Goal: Task Accomplishment & Management: Complete application form

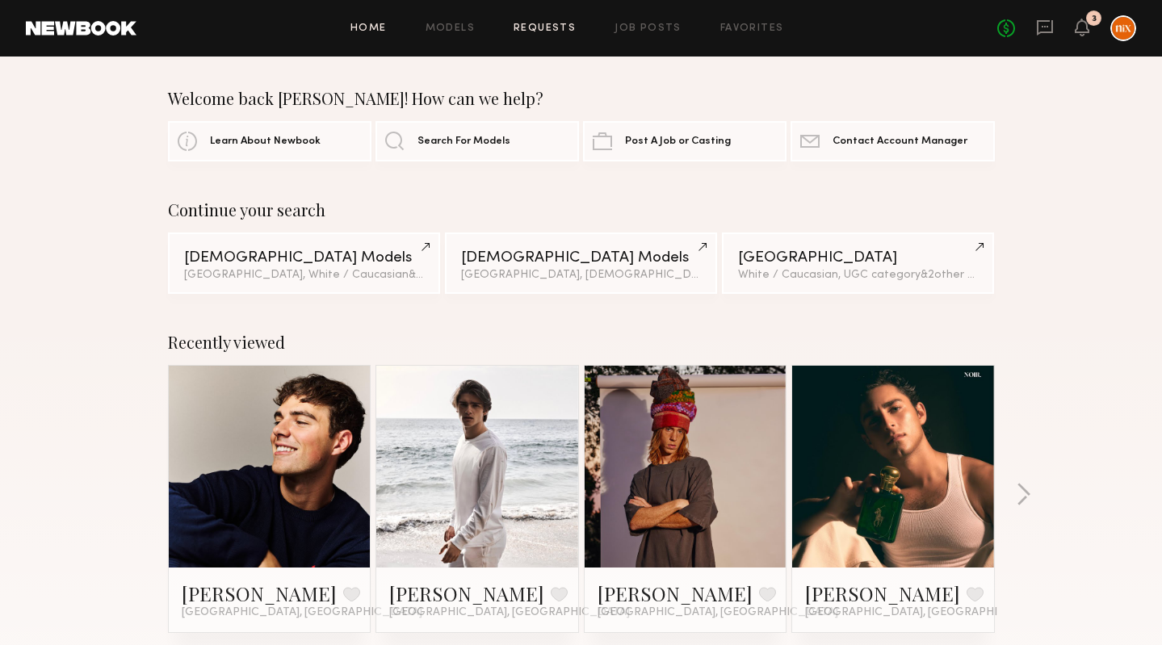
click at [557, 27] on link "Requests" at bounding box center [545, 28] width 62 height 10
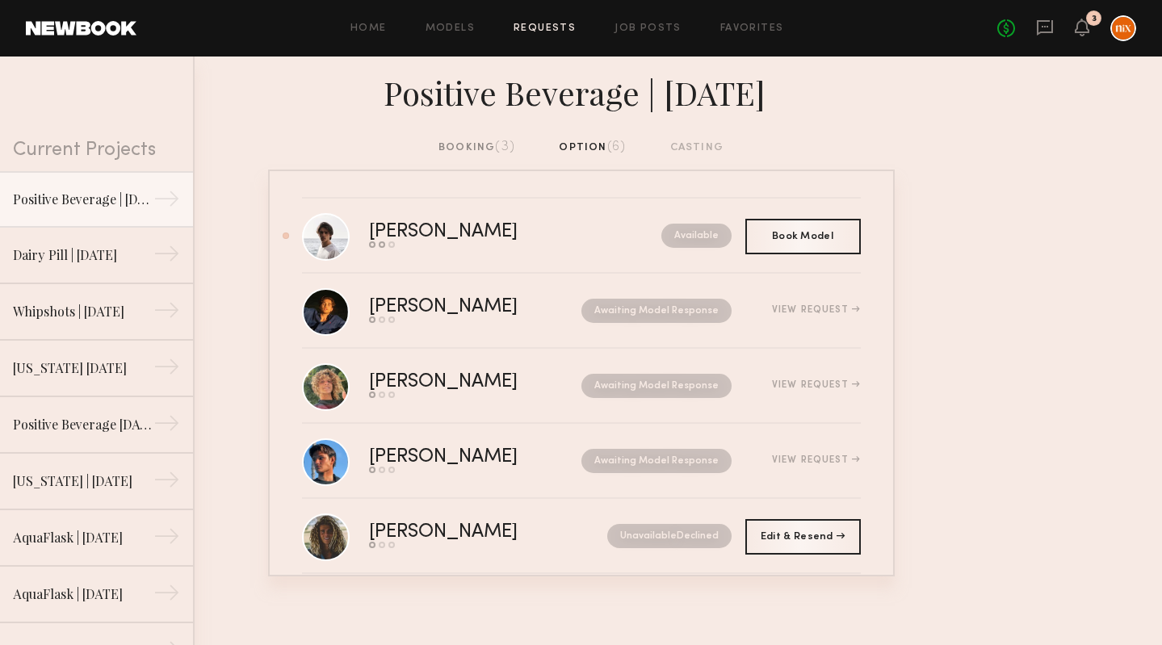
click at [237, 249] on nb-requests-list-container "Kyle S. Send request Model response Book model Available Book Model Book Bozhid…" at bounding box center [581, 373] width 1162 height 407
click at [489, 147] on div "booking (3)" at bounding box center [476, 148] width 77 height 18
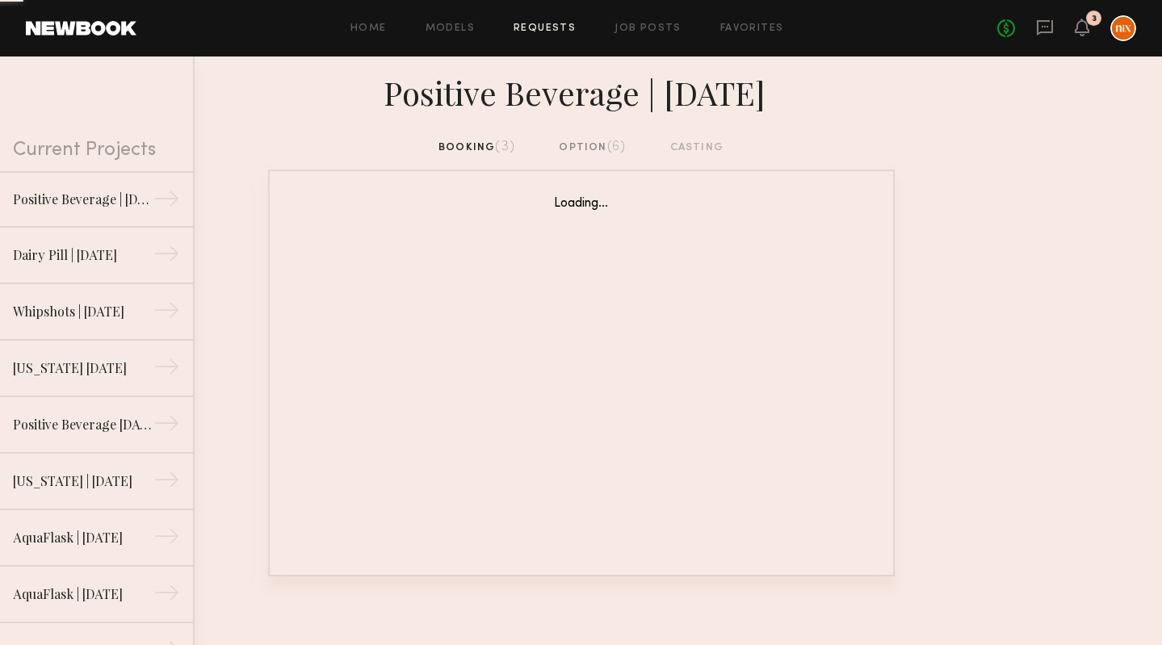
click at [589, 149] on div "option (6)" at bounding box center [592, 148] width 67 height 18
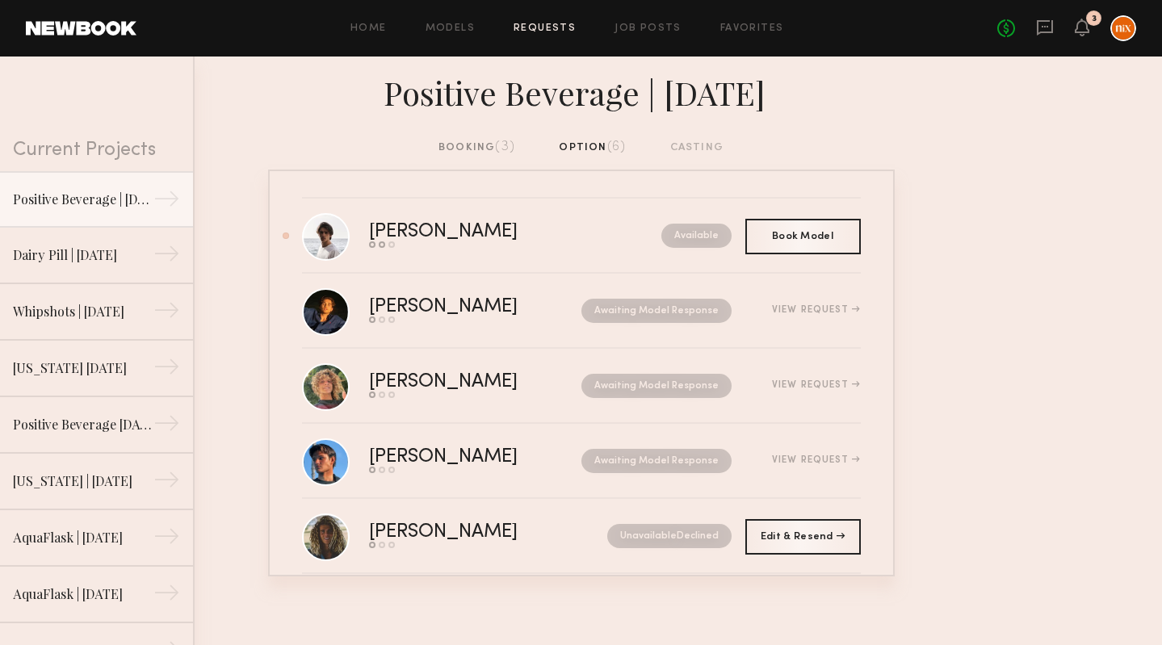
click at [502, 141] on span "(3)" at bounding box center [505, 147] width 20 height 13
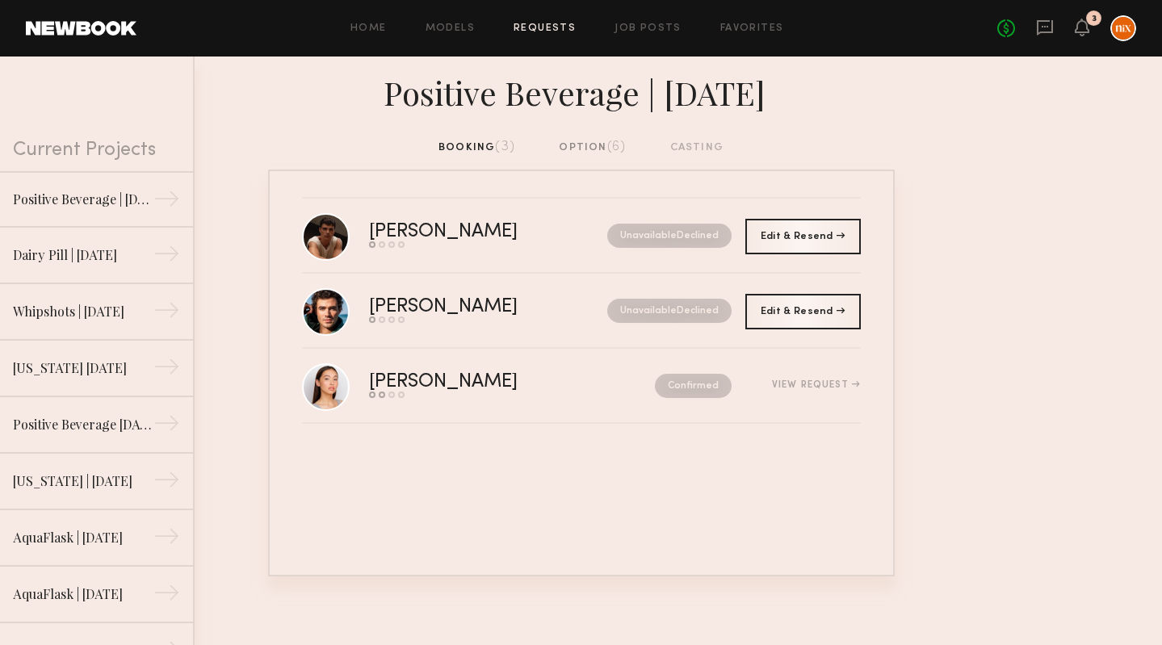
click at [602, 140] on div "option (6)" at bounding box center [592, 148] width 67 height 18
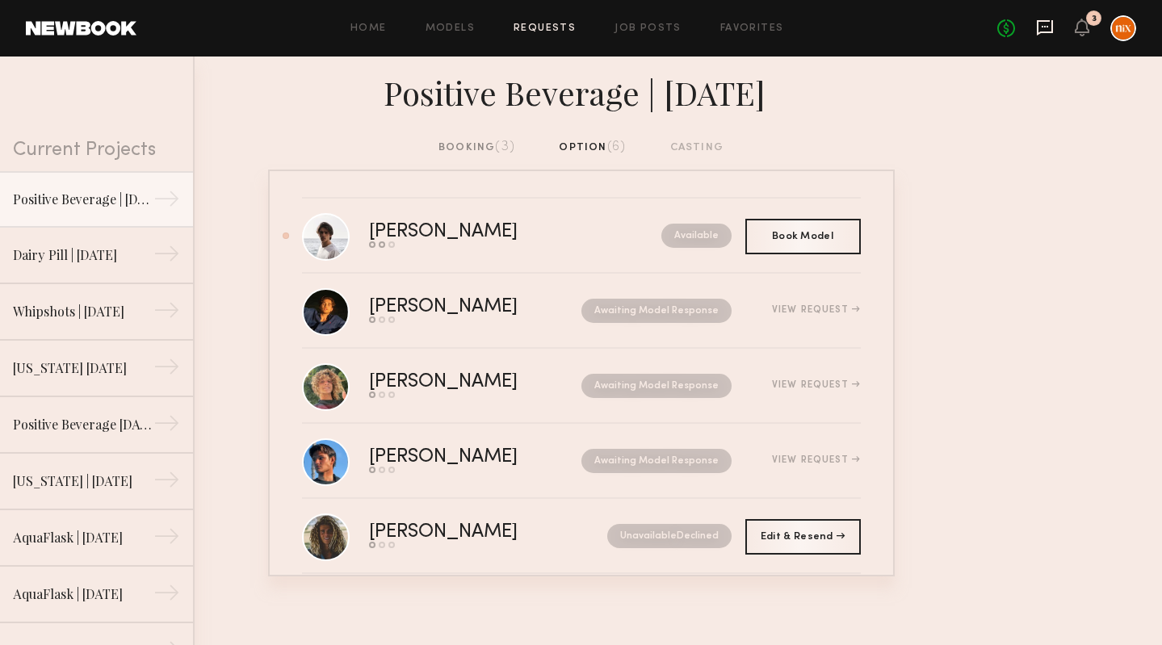
click at [1051, 24] on icon at bounding box center [1045, 27] width 16 height 15
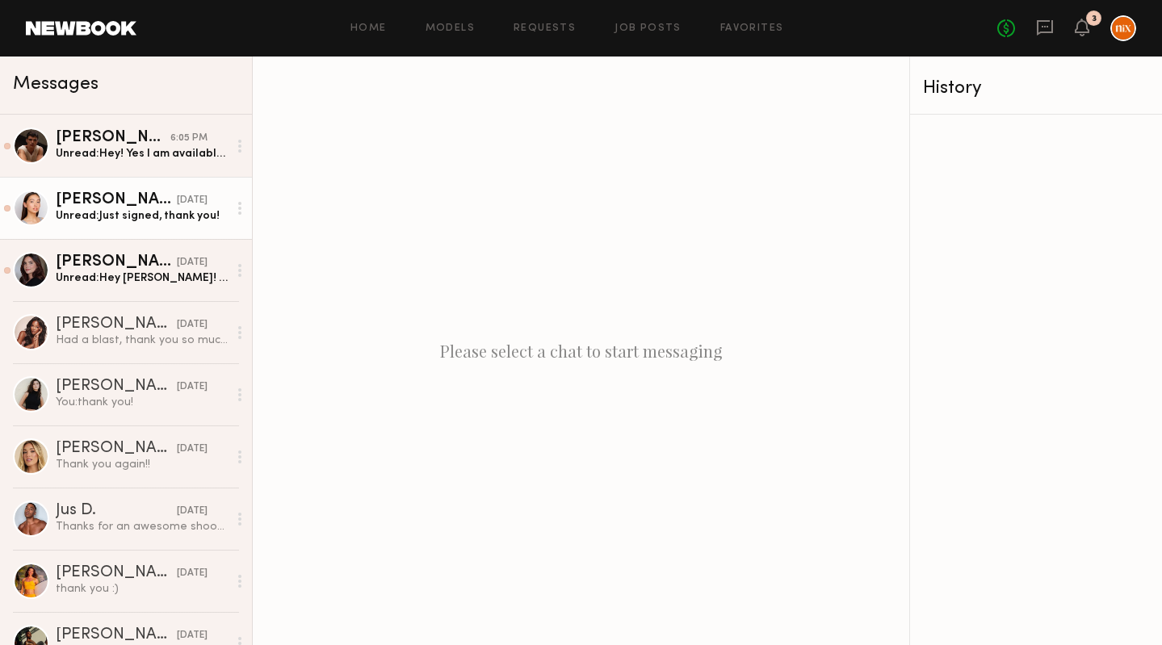
click at [205, 230] on link "Mariko M. yesterday Unread: Just signed, thank you!" at bounding box center [126, 208] width 252 height 62
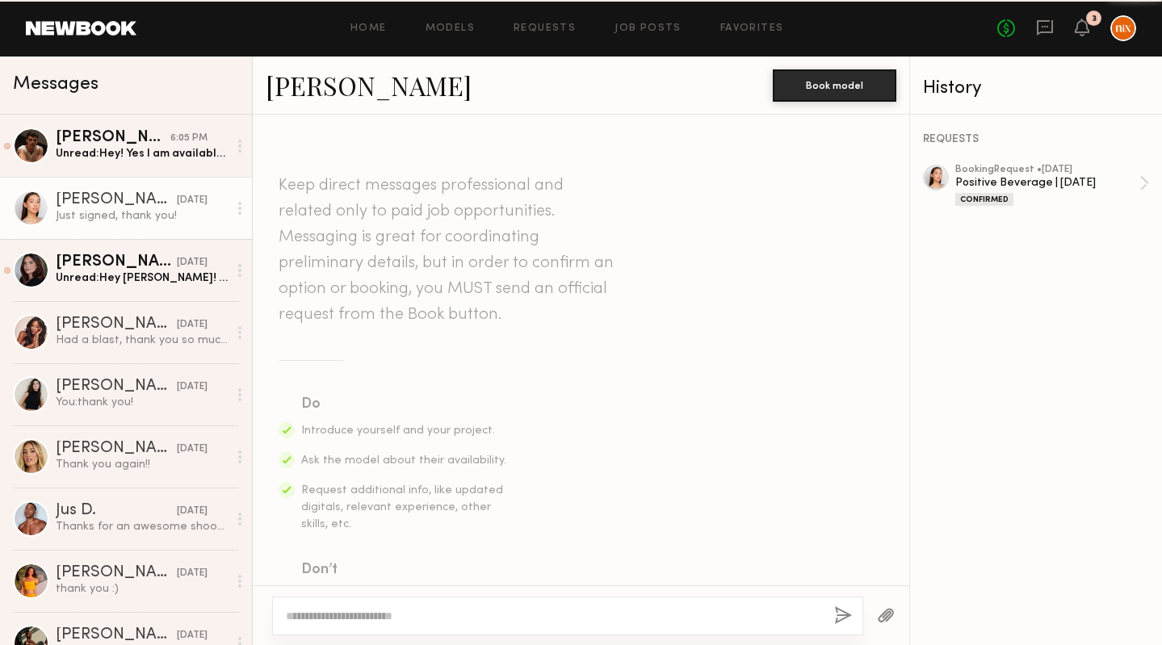
scroll to position [1649, 0]
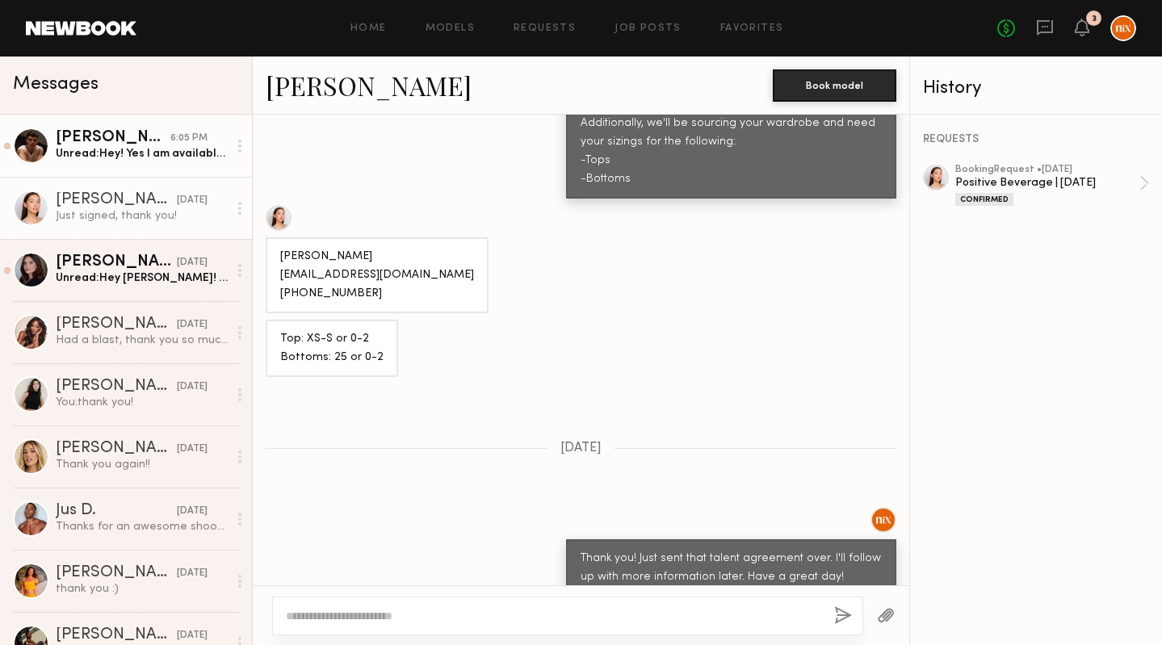
click at [163, 170] on link "Sterling R. 6:05 PM Unread: Hey! Yes I am available next week to shoot!" at bounding box center [126, 146] width 252 height 62
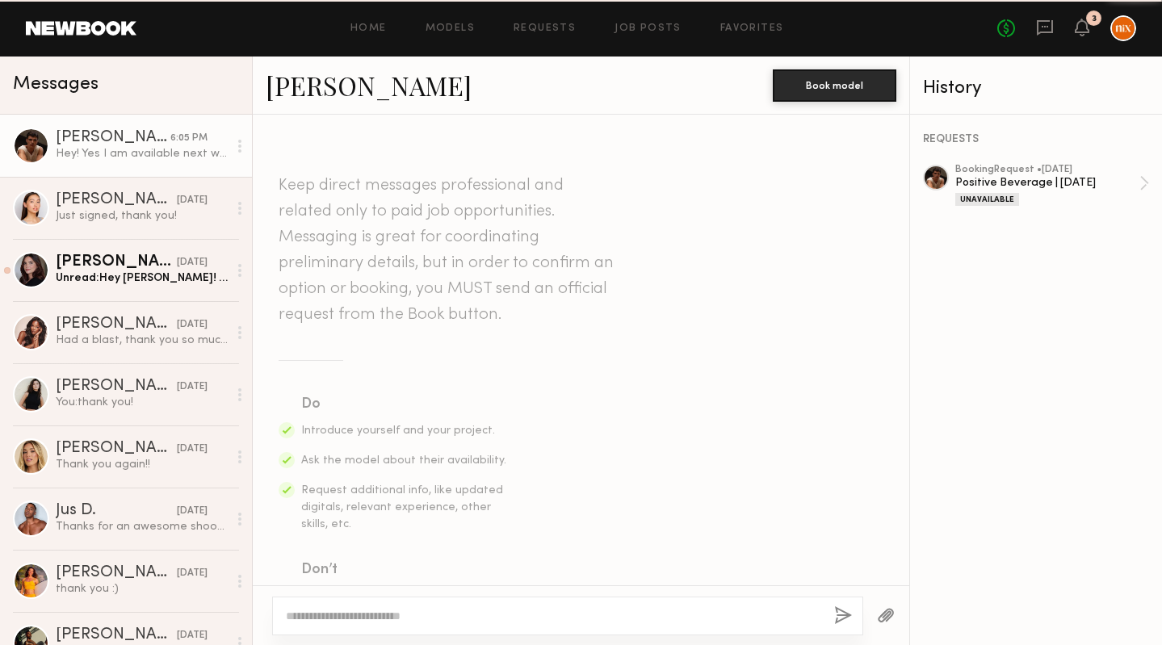
scroll to position [562, 0]
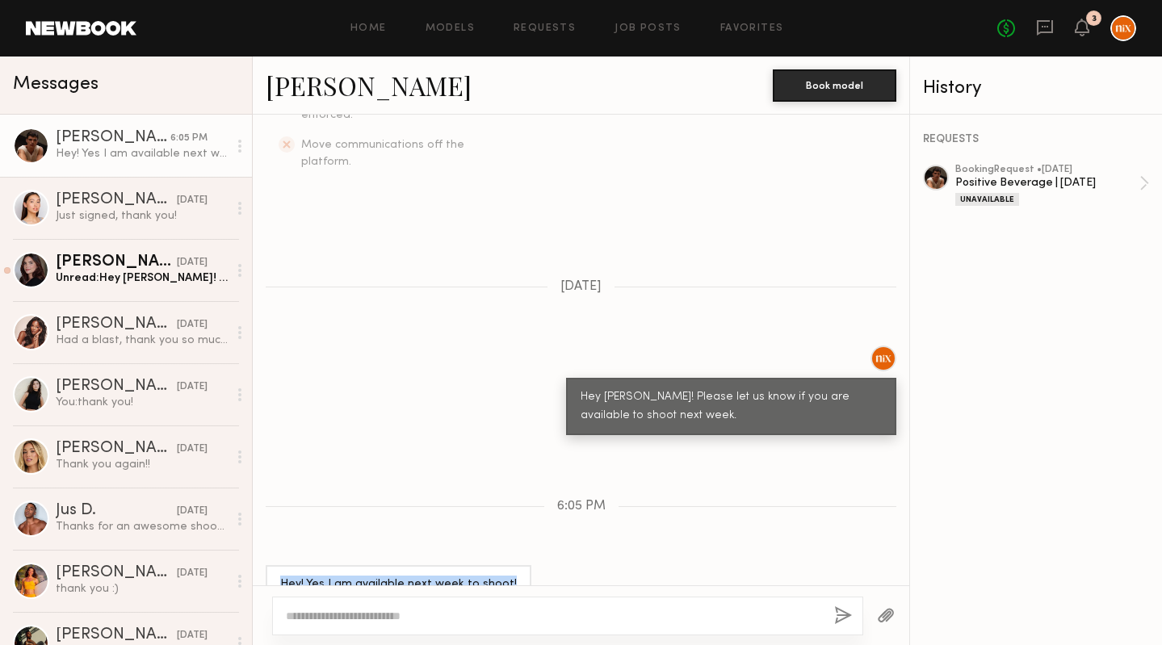
drag, startPoint x: 508, startPoint y: 547, endPoint x: 278, endPoint y: 548, distance: 230.1
click at [279, 565] on div "Hey! Yes I am available next week to shoot!" at bounding box center [399, 584] width 266 height 39
click at [404, 451] on div "Keep direct messages professional and related only to paid job opportunities. M…" at bounding box center [581, 350] width 656 height 471
click at [565, 31] on link "Requests" at bounding box center [545, 28] width 62 height 10
click at [405, 606] on div at bounding box center [567, 616] width 591 height 39
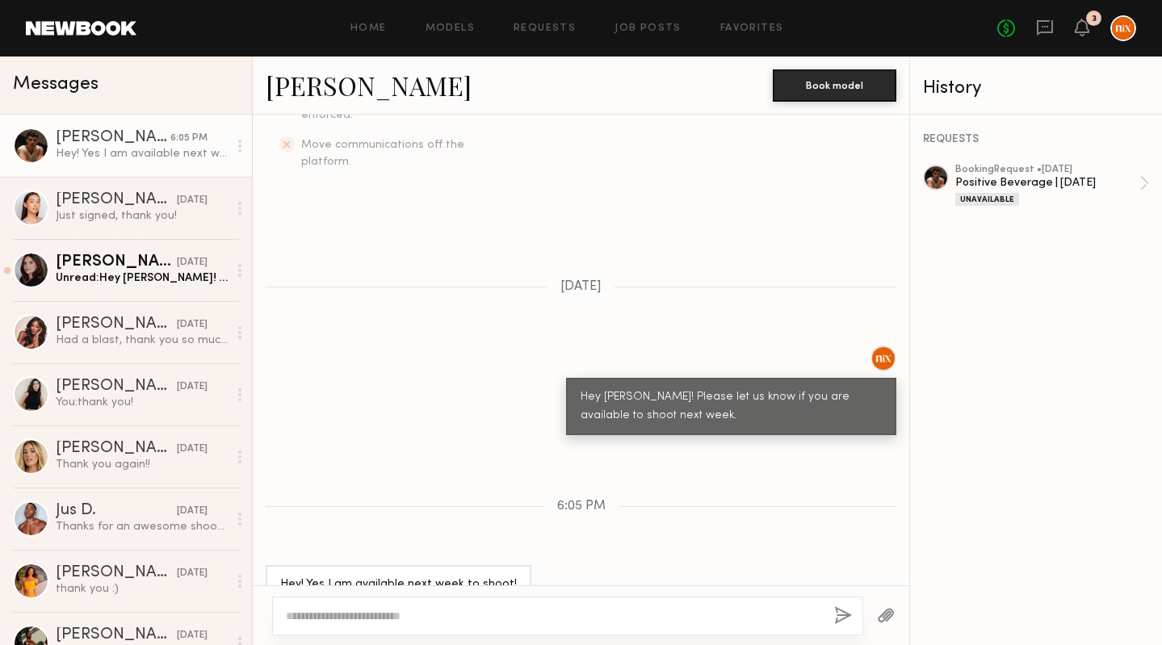
click at [405, 617] on textarea at bounding box center [553, 616] width 535 height 16
click at [446, 620] on textarea "**********" at bounding box center [553, 616] width 535 height 16
drag, startPoint x: 630, startPoint y: 615, endPoint x: 551, endPoint y: 615, distance: 79.1
click at [551, 615] on textarea "**********" at bounding box center [553, 616] width 535 height 16
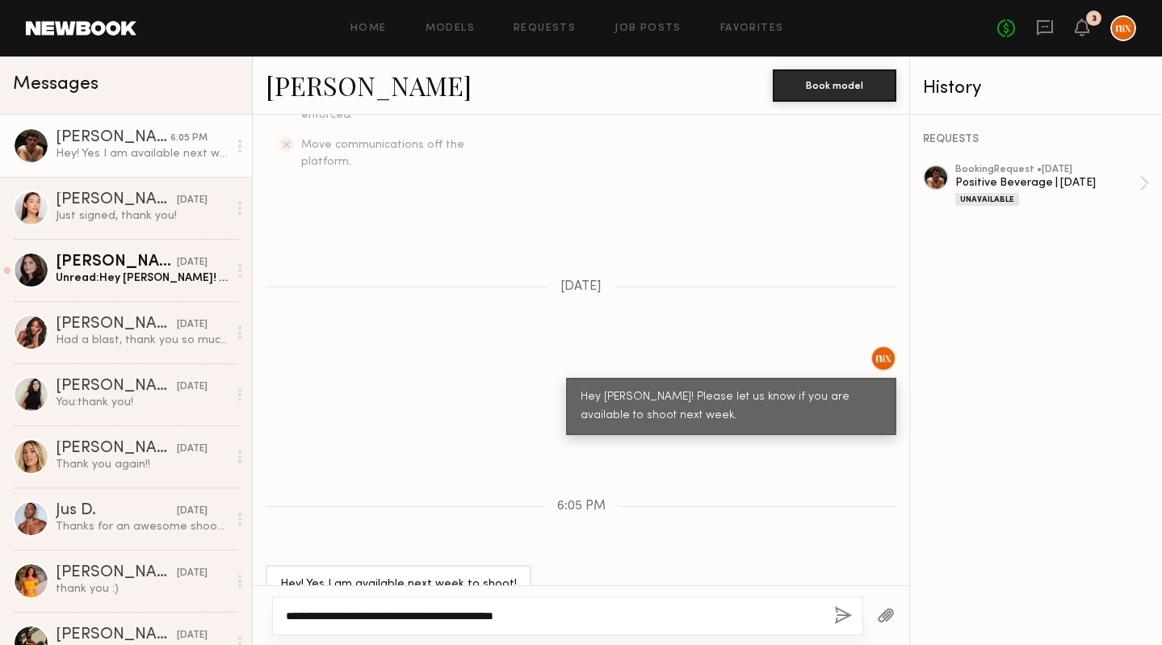
drag, startPoint x: 562, startPoint y: 616, endPoint x: 348, endPoint y: 617, distance: 214.0
click at [349, 617] on textarea "**********" at bounding box center [553, 616] width 535 height 16
type textarea "**********"
click at [844, 623] on button "button" at bounding box center [843, 616] width 18 height 20
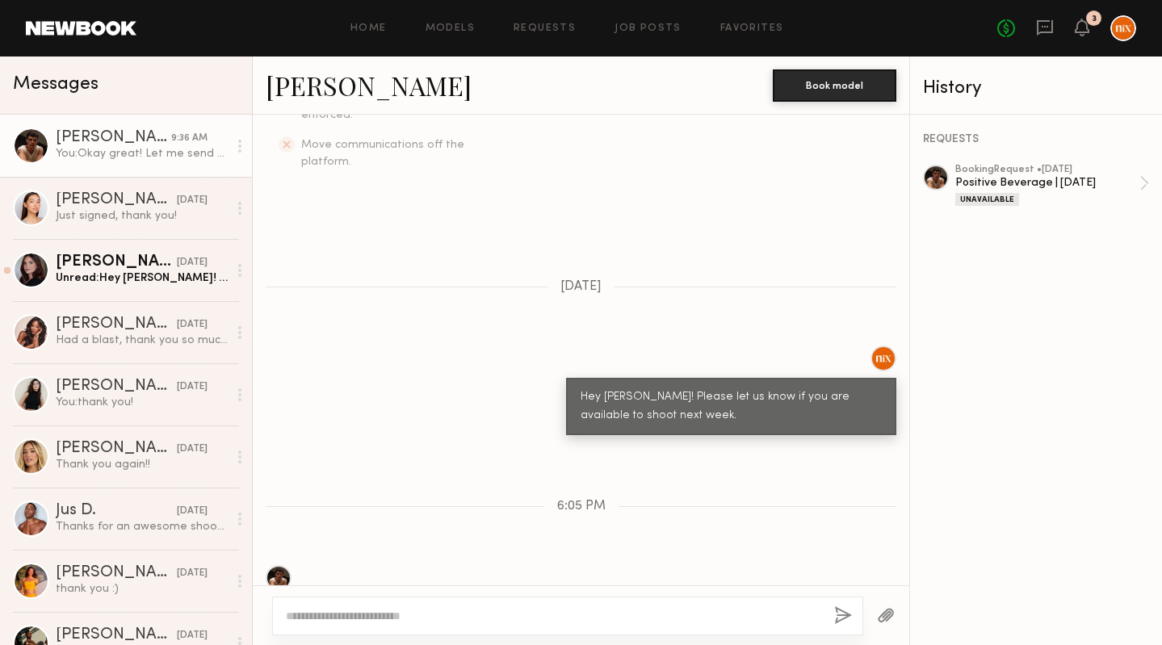
scroll to position [904, 0]
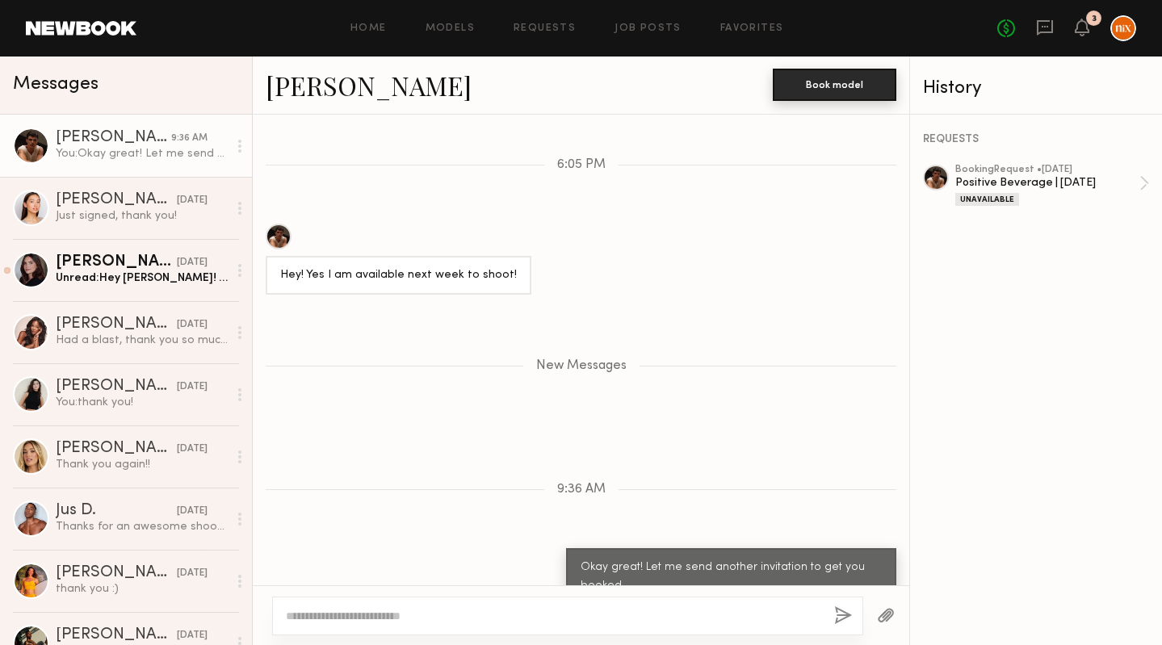
click at [853, 70] on button "Book model" at bounding box center [835, 85] width 124 height 32
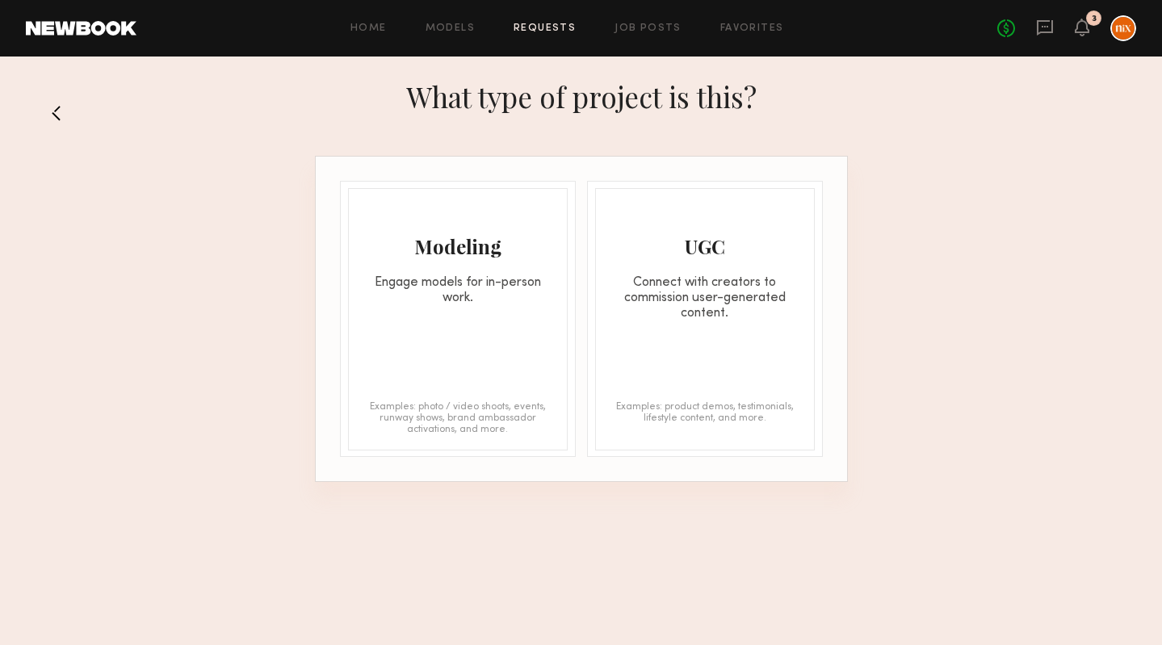
click at [459, 283] on div "Engage models for in-person work." at bounding box center [458, 290] width 218 height 31
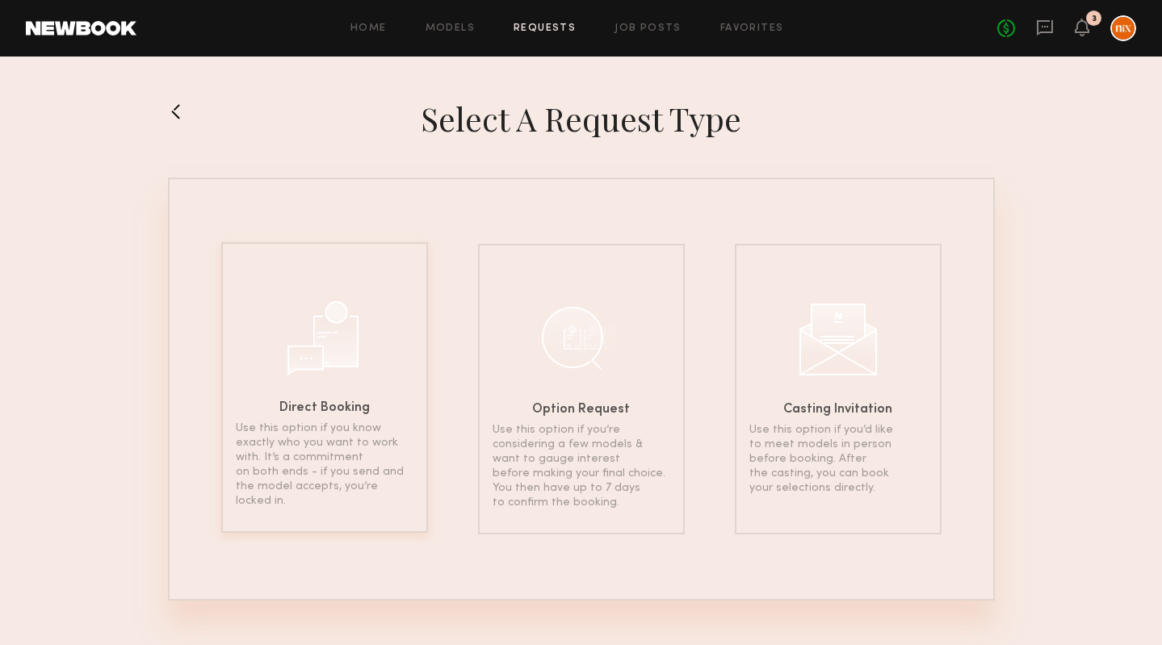
click at [354, 357] on div at bounding box center [324, 336] width 81 height 81
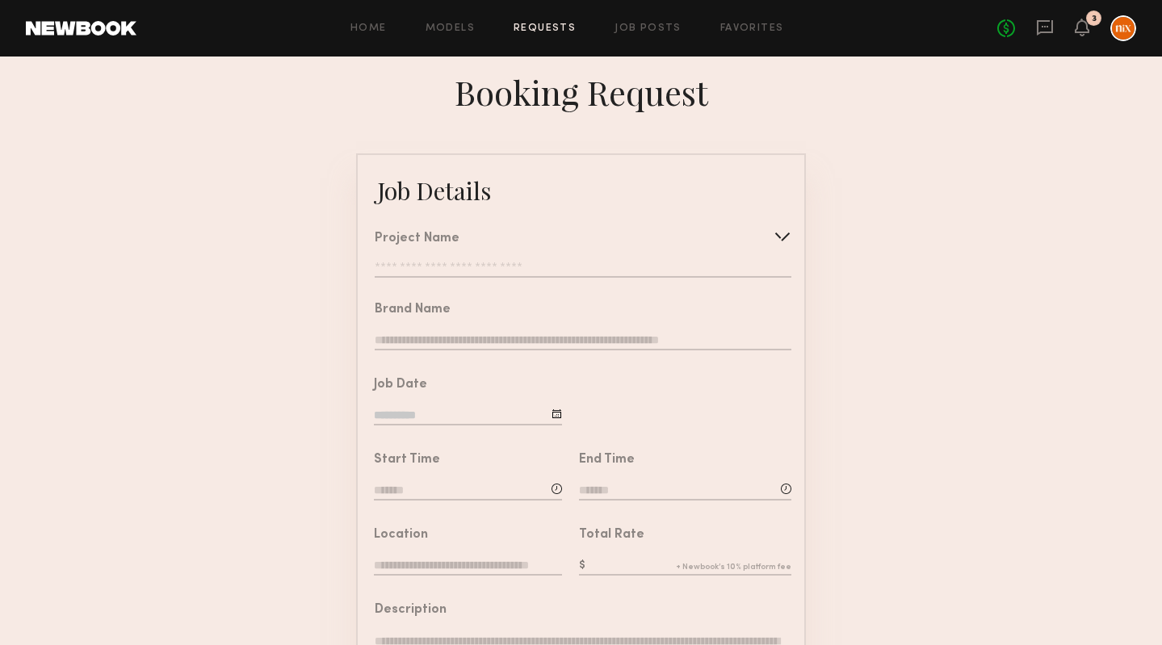
click at [453, 258] on div "Project Name Create Use recent modeling project Positive Beverage | September 2…" at bounding box center [583, 255] width 417 height 45
click at [452, 273] on input "text" at bounding box center [583, 270] width 417 height 16
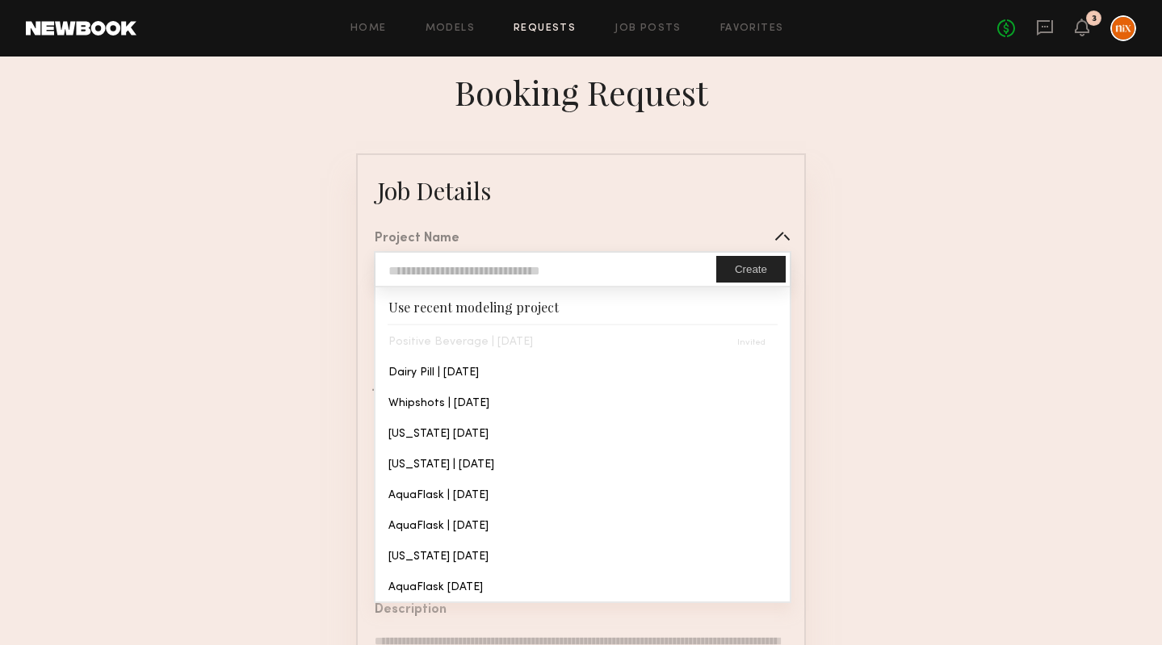
click at [774, 263] on button "Create" at bounding box center [750, 269] width 69 height 27
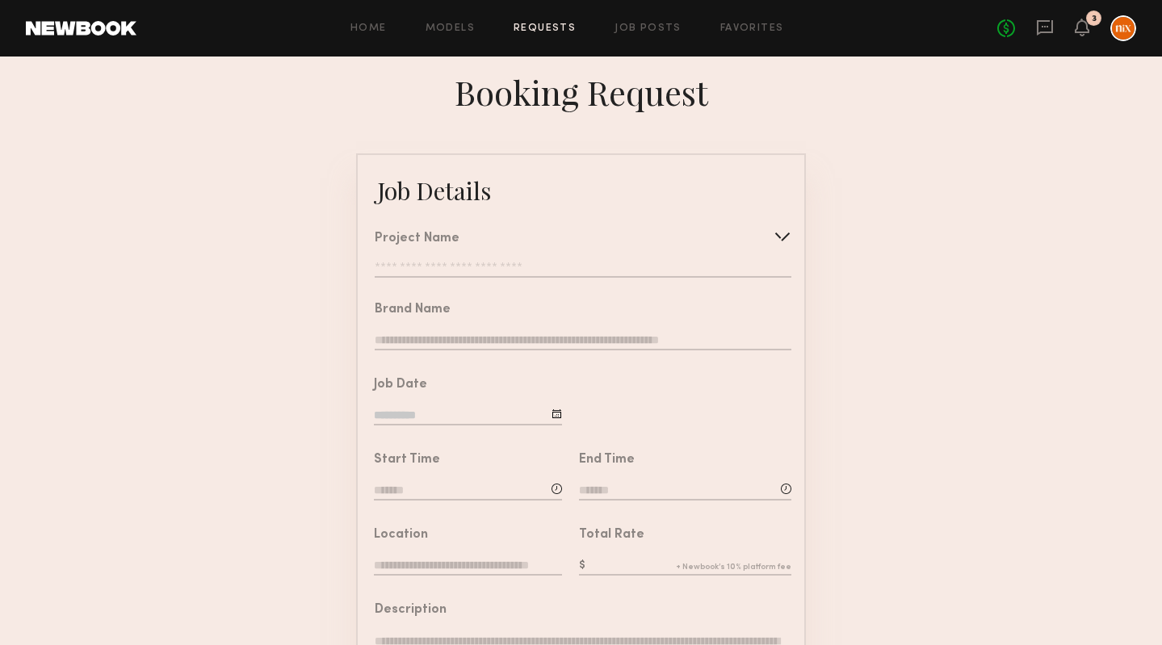
click at [659, 274] on input "text" at bounding box center [583, 270] width 417 height 16
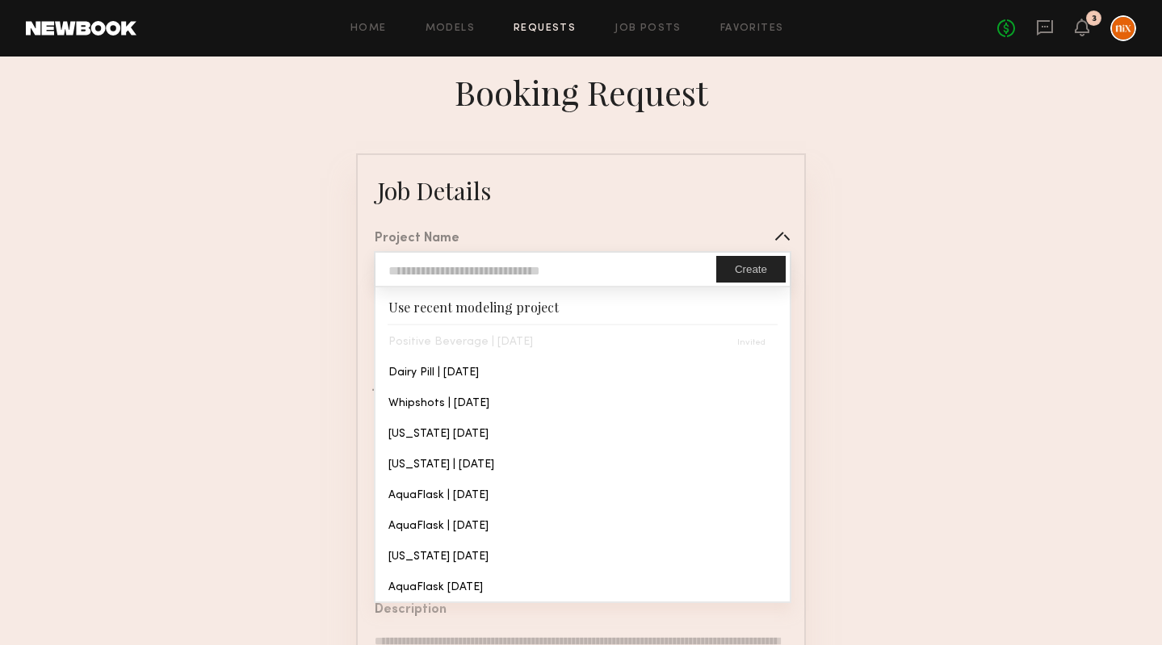
click at [533, 274] on input "text" at bounding box center [545, 269] width 341 height 33
type input "**********"
click at [745, 278] on button "Create" at bounding box center [750, 269] width 69 height 27
type input "**********"
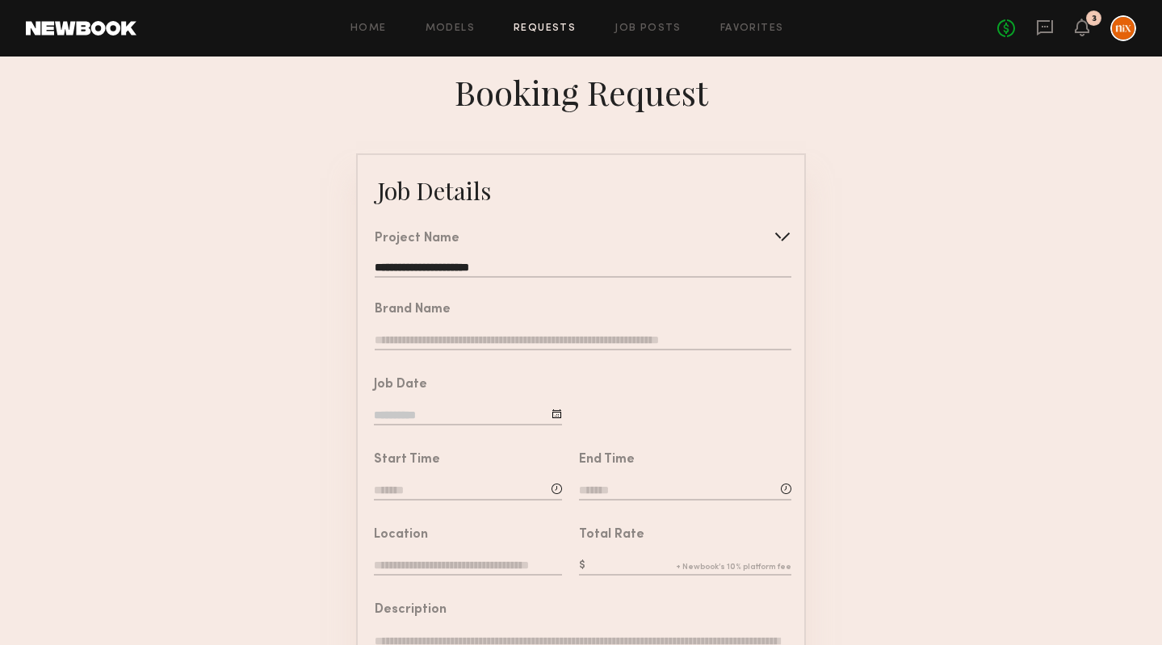
click at [472, 338] on input "text" at bounding box center [583, 342] width 417 height 18
type input "**********"
click at [565, 413] on div at bounding box center [683, 396] width 242 height 75
click at [559, 413] on div at bounding box center [557, 414] width 10 height 10
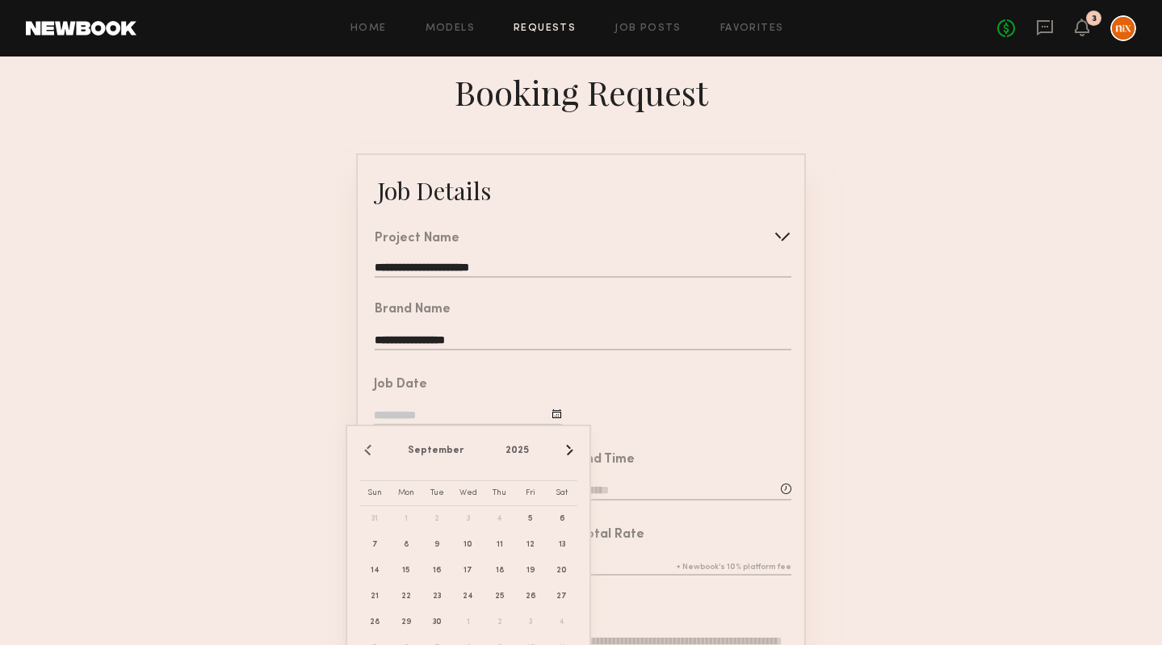
type input "**********"
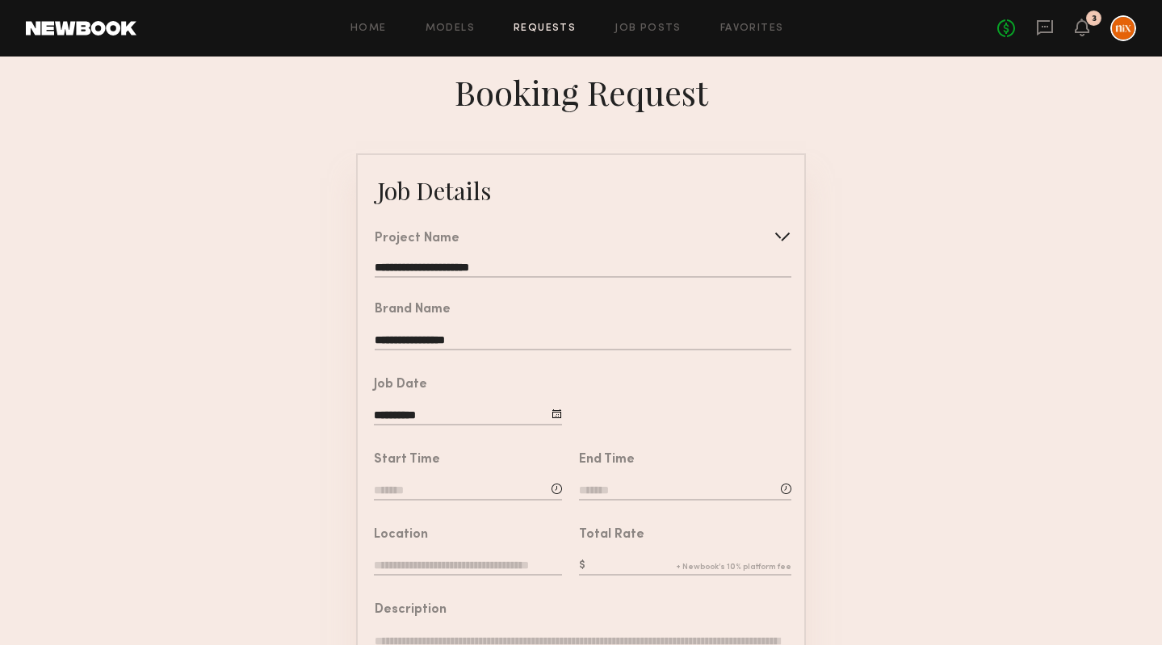
click at [519, 485] on input at bounding box center [468, 492] width 188 height 18
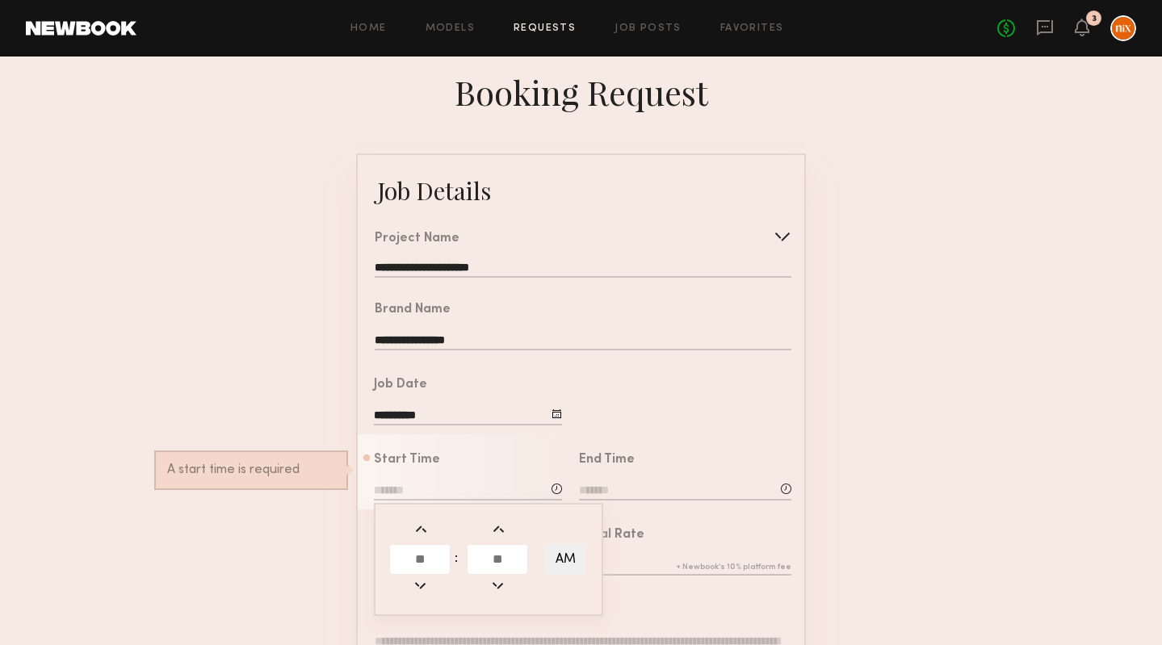
click at [432, 545] on input "text" at bounding box center [420, 559] width 60 height 29
type input "*"
type input "**"
type input "*******"
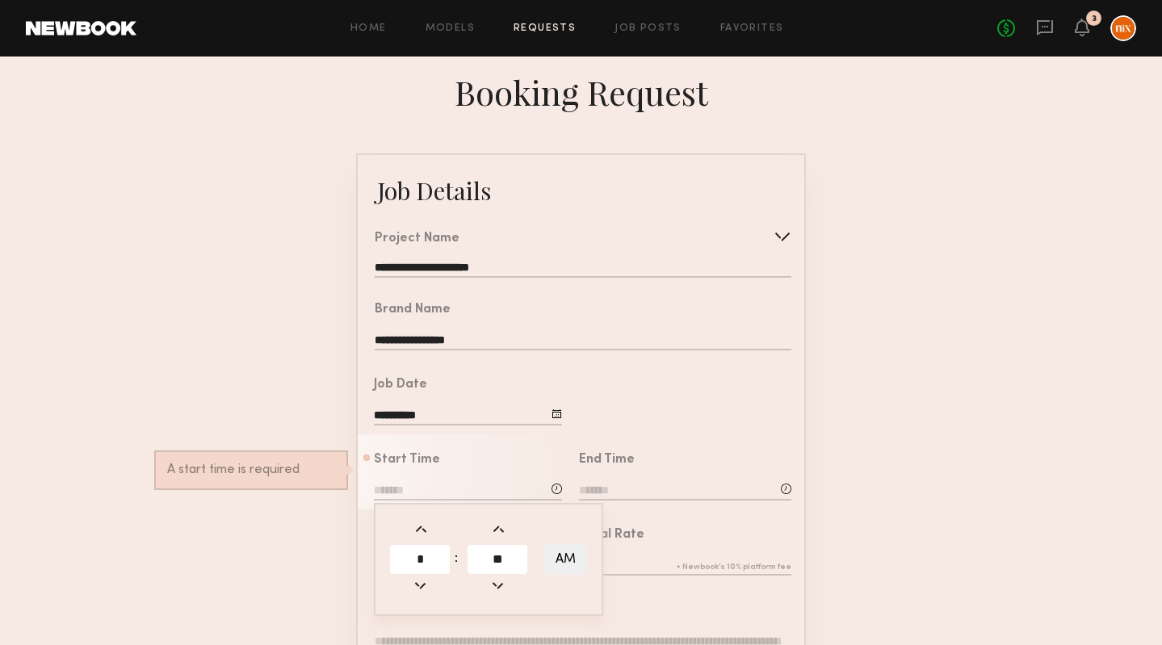
type input "**"
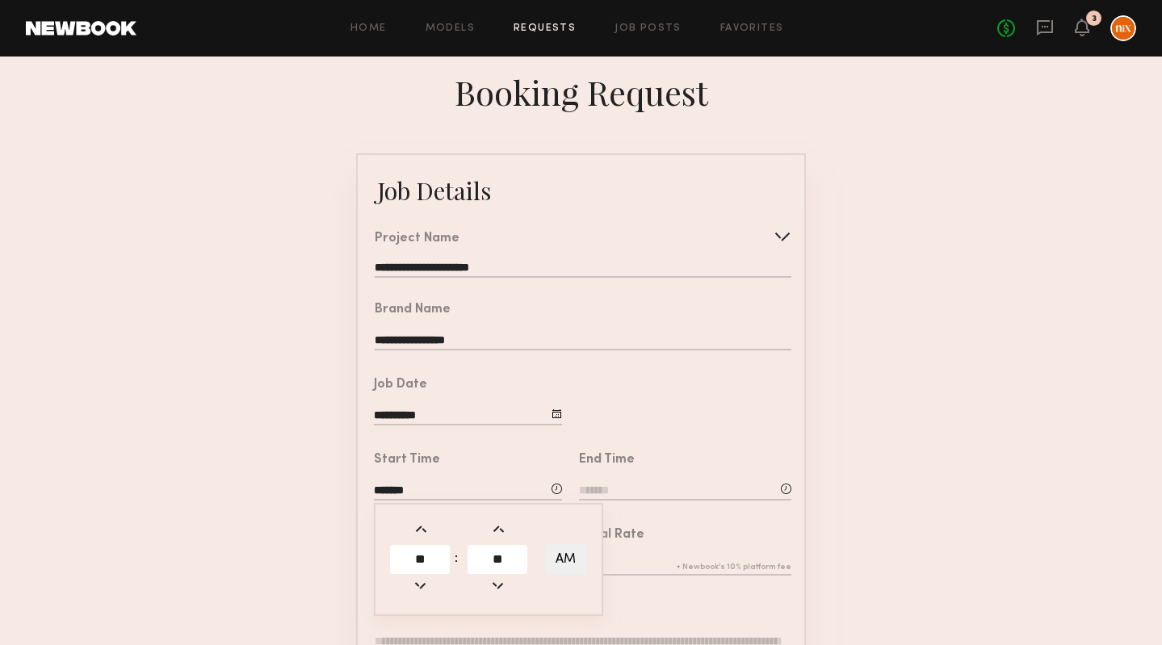
click at [660, 493] on input at bounding box center [685, 492] width 212 height 18
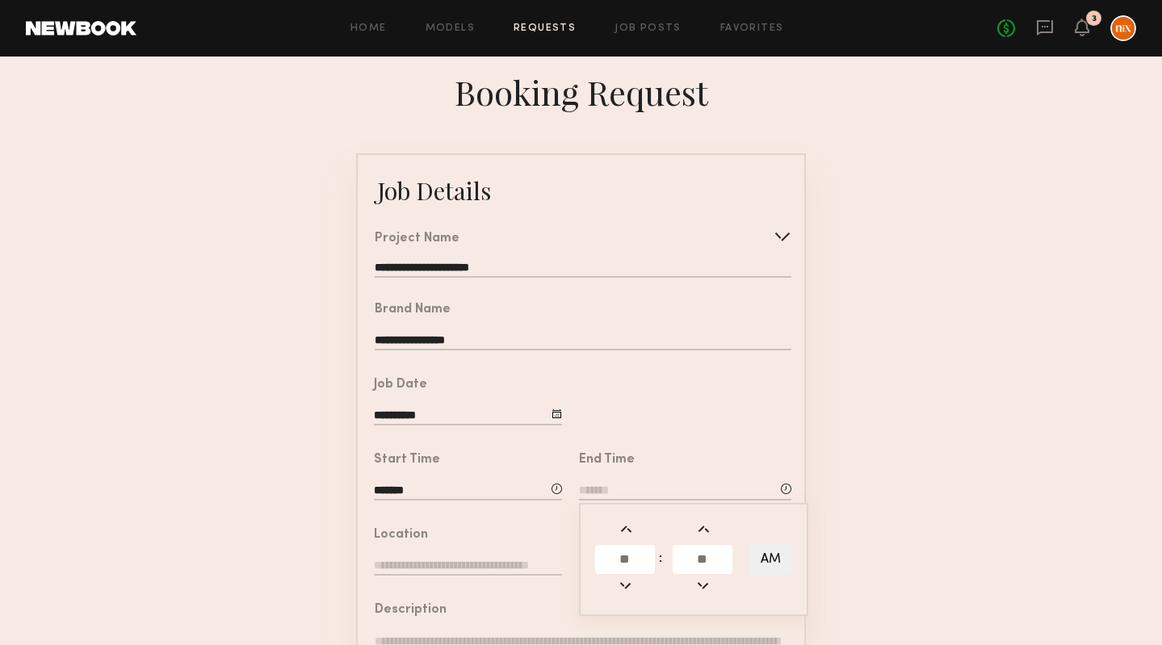
click at [643, 557] on input "text" at bounding box center [625, 559] width 60 height 29
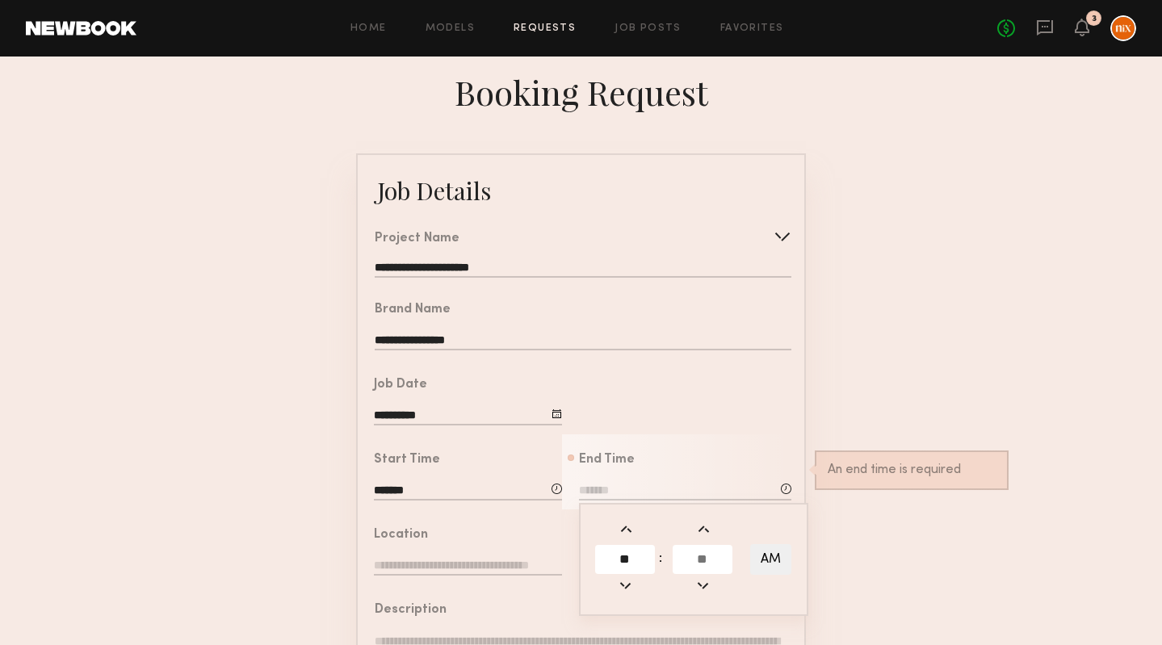
type input "**"
type input "********"
type input "***"
click at [875, 515] on form "**********" at bounding box center [581, 603] width 1162 height 900
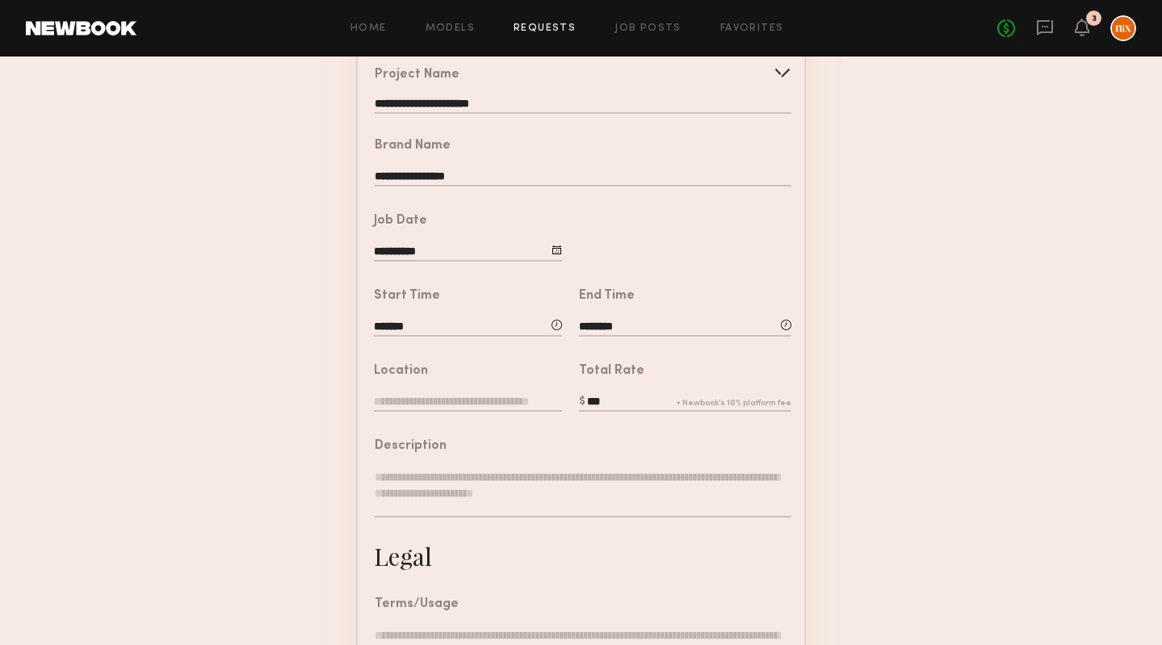
scroll to position [184, 0]
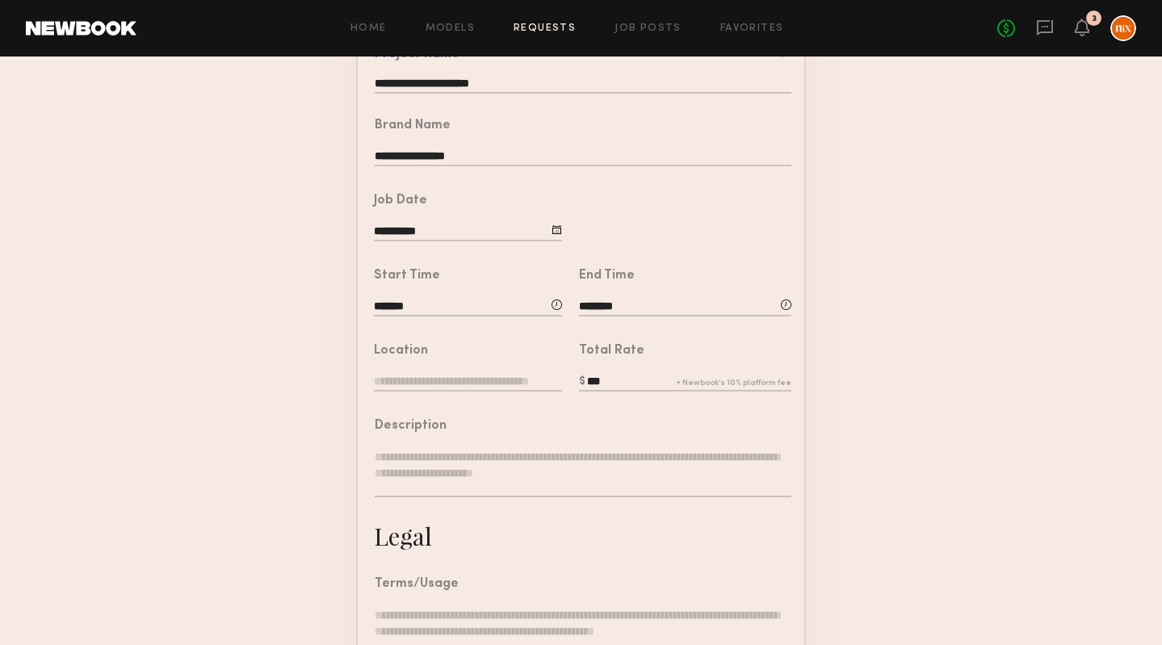
click at [462, 374] on input "text" at bounding box center [468, 383] width 188 height 18
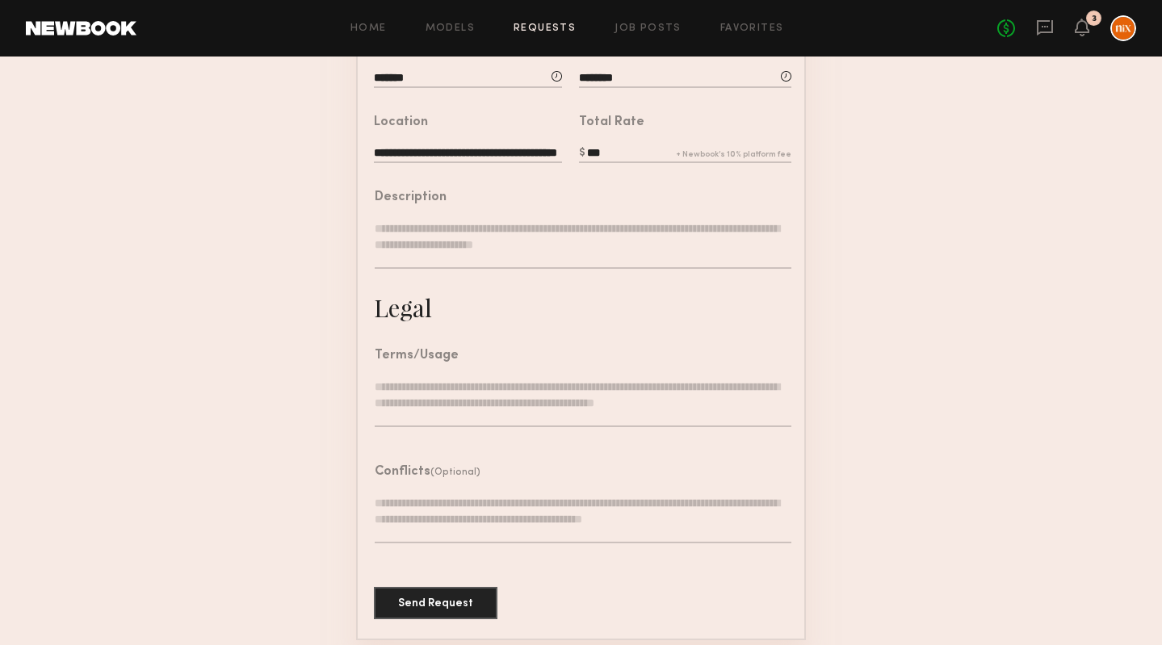
scroll to position [417, 0]
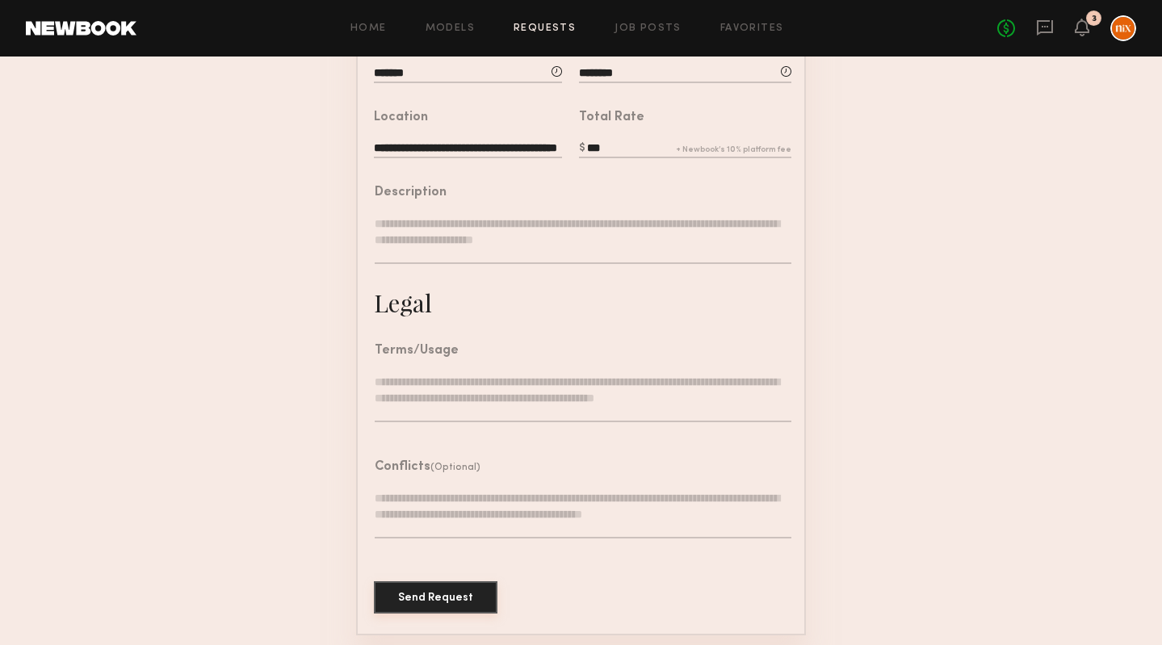
click at [457, 603] on button "Send Request" at bounding box center [436, 597] width 124 height 32
type input "**********"
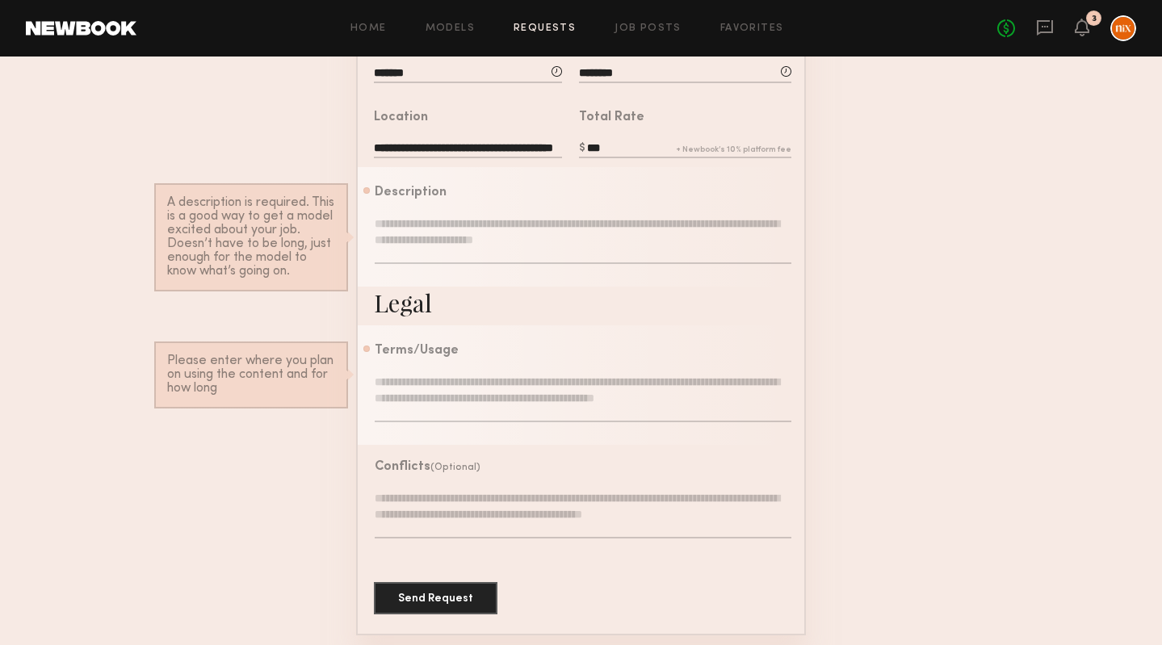
click at [466, 204] on div "Description A description is required. This is a good way to get a model excite…" at bounding box center [583, 234] width 417 height 94
click at [475, 225] on textarea at bounding box center [583, 240] width 417 height 48
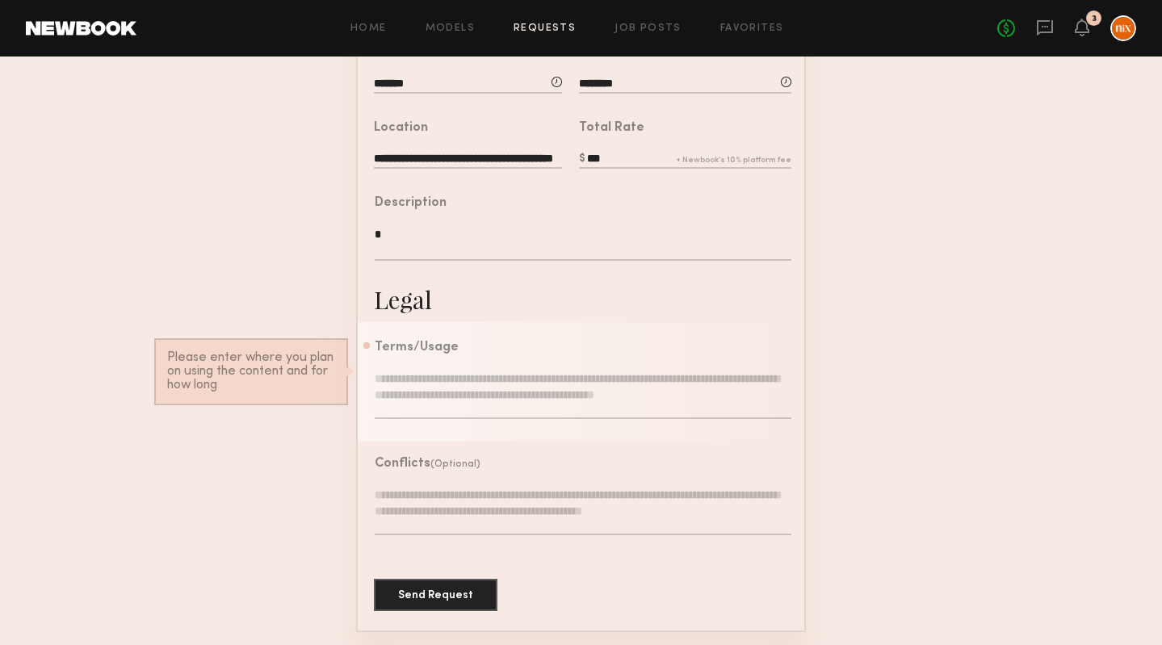
scroll to position [404, 0]
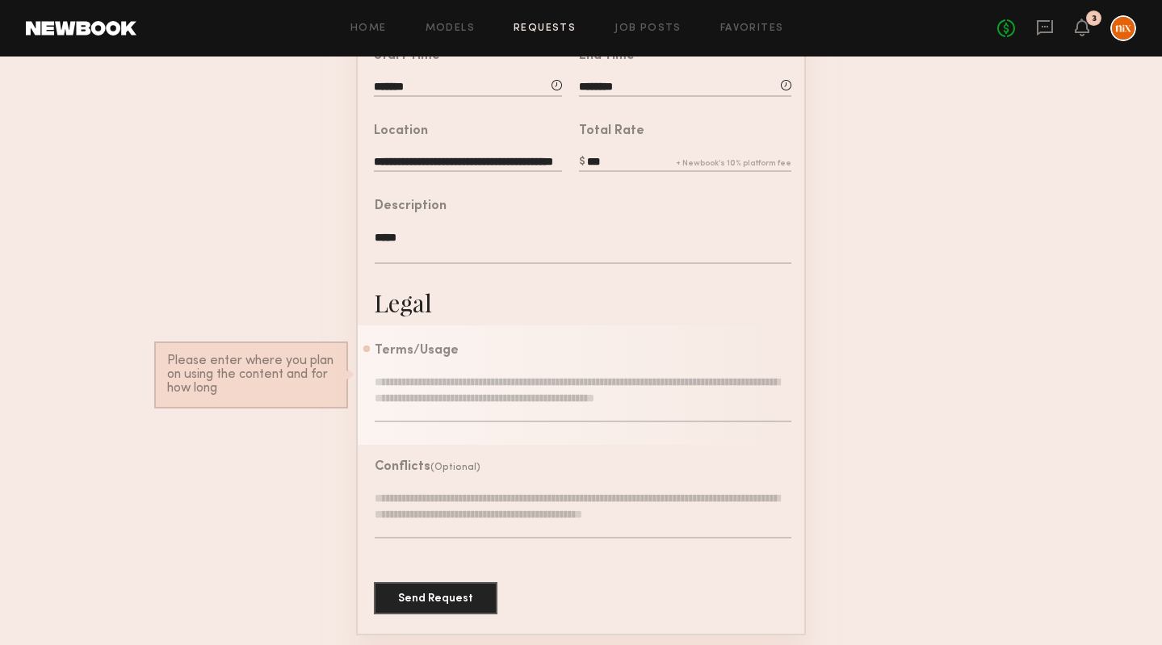
click at [456, 241] on textarea "*****" at bounding box center [583, 246] width 417 height 35
click at [501, 416] on textarea at bounding box center [583, 398] width 417 height 48
click at [398, 236] on textarea "**********" at bounding box center [583, 246] width 417 height 35
click at [403, 232] on textarea "**********" at bounding box center [583, 246] width 417 height 35
type textarea "**********"
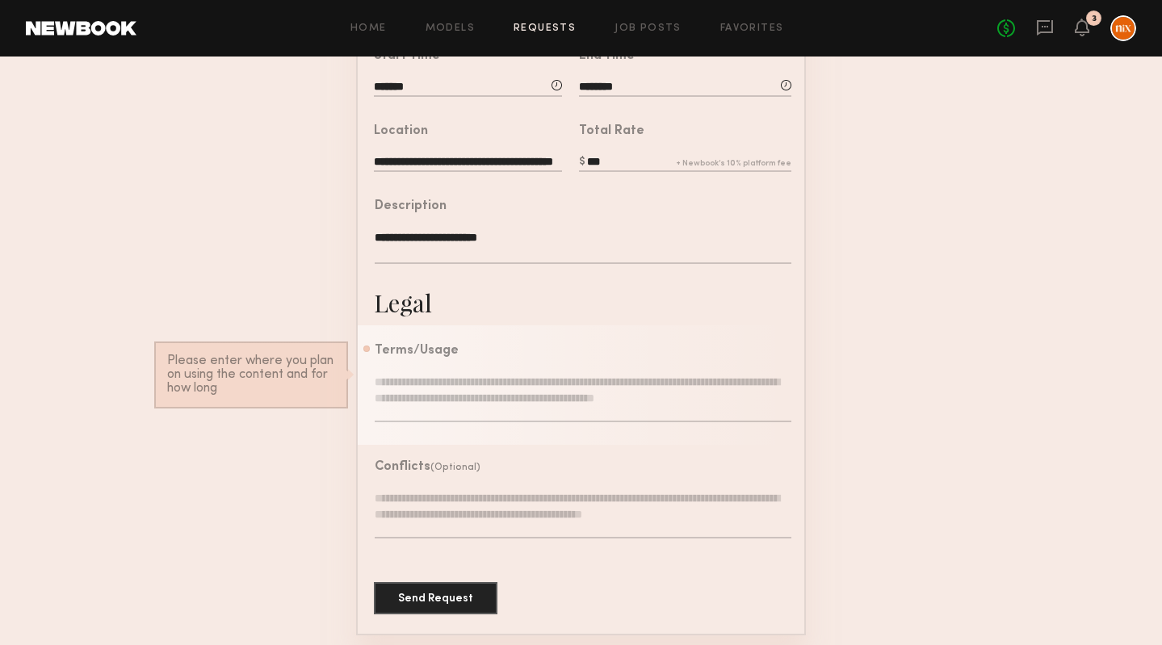
click at [539, 388] on textarea at bounding box center [583, 398] width 417 height 48
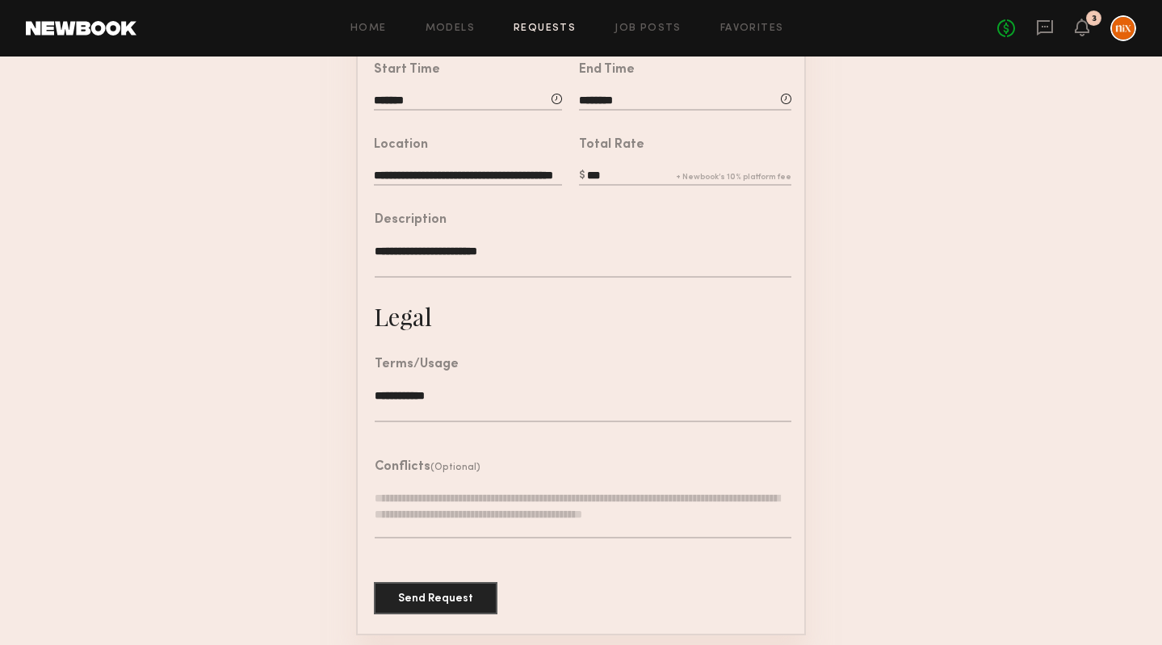
type textarea "**********"
click at [483, 606] on button "Send Request" at bounding box center [436, 597] width 124 height 32
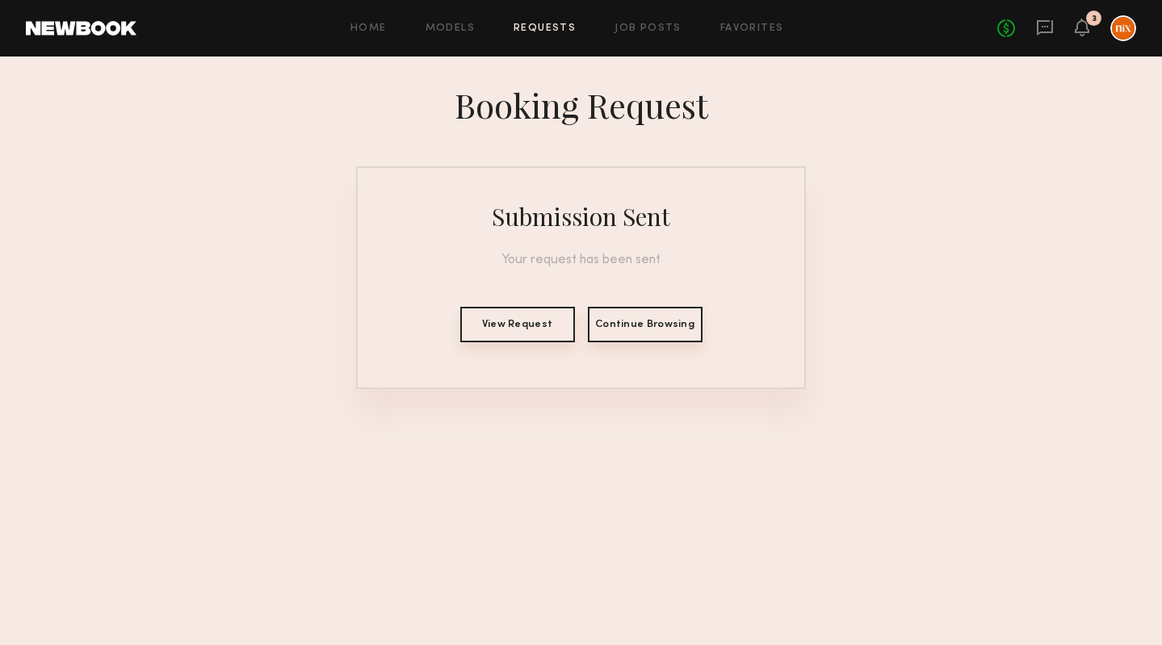
click at [528, 31] on link "Requests" at bounding box center [545, 28] width 62 height 10
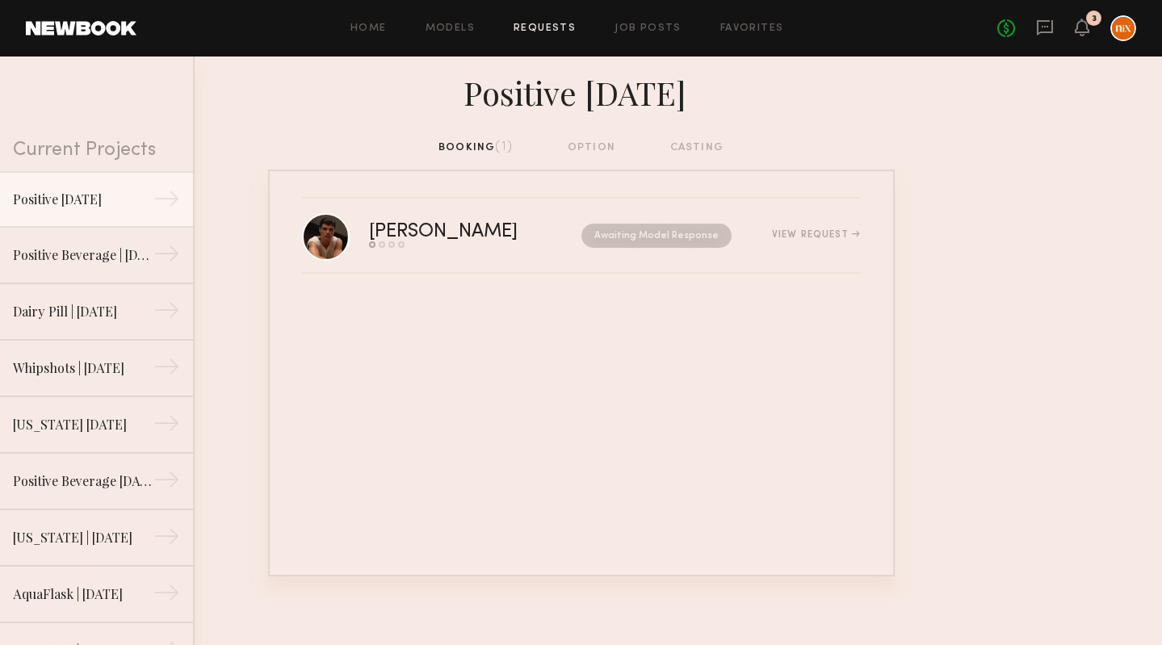
click at [531, 19] on div "Home Models Requests Job Posts Favorites Sign Out No fees up to $5,000 3" at bounding box center [636, 28] width 1000 height 26
click at [1047, 30] on icon at bounding box center [1045, 28] width 18 height 18
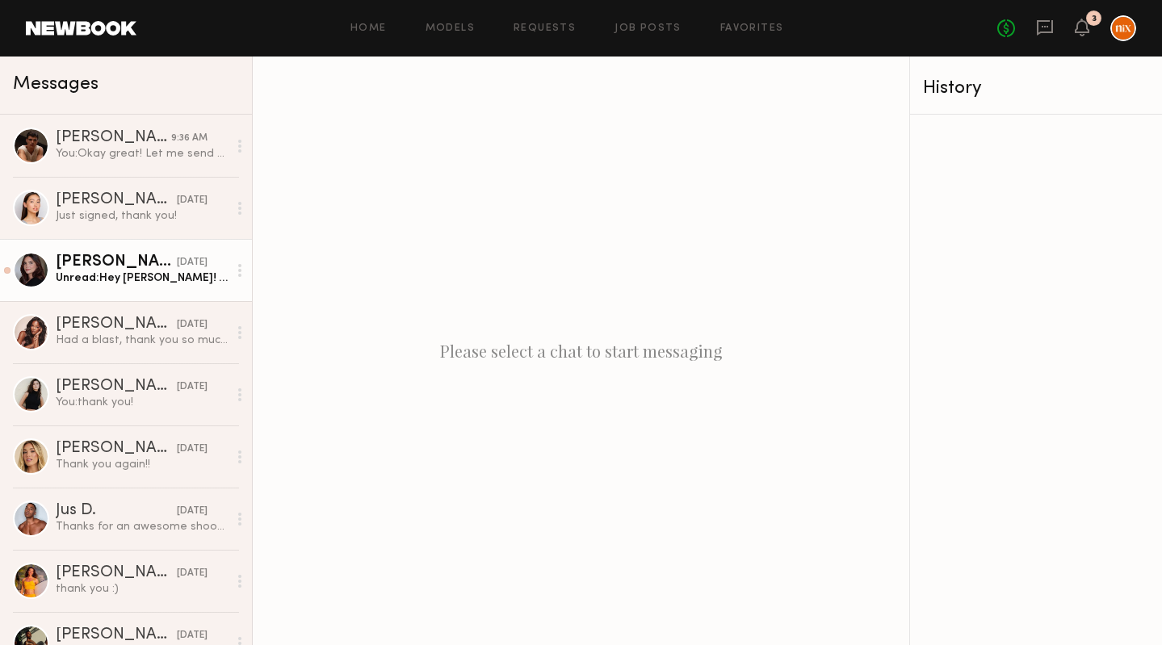
click at [145, 276] on div "Unread: Hey Tyler! Question! Are you wanting subtitles? Background music? I’d l…" at bounding box center [142, 278] width 172 height 15
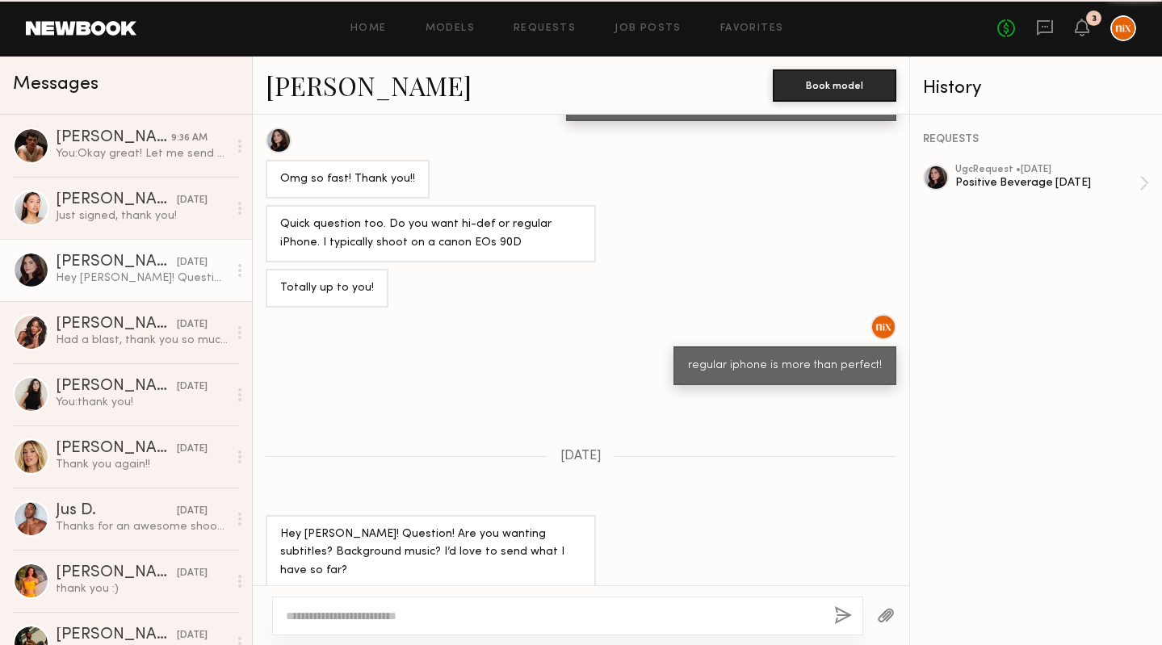
scroll to position [772, 0]
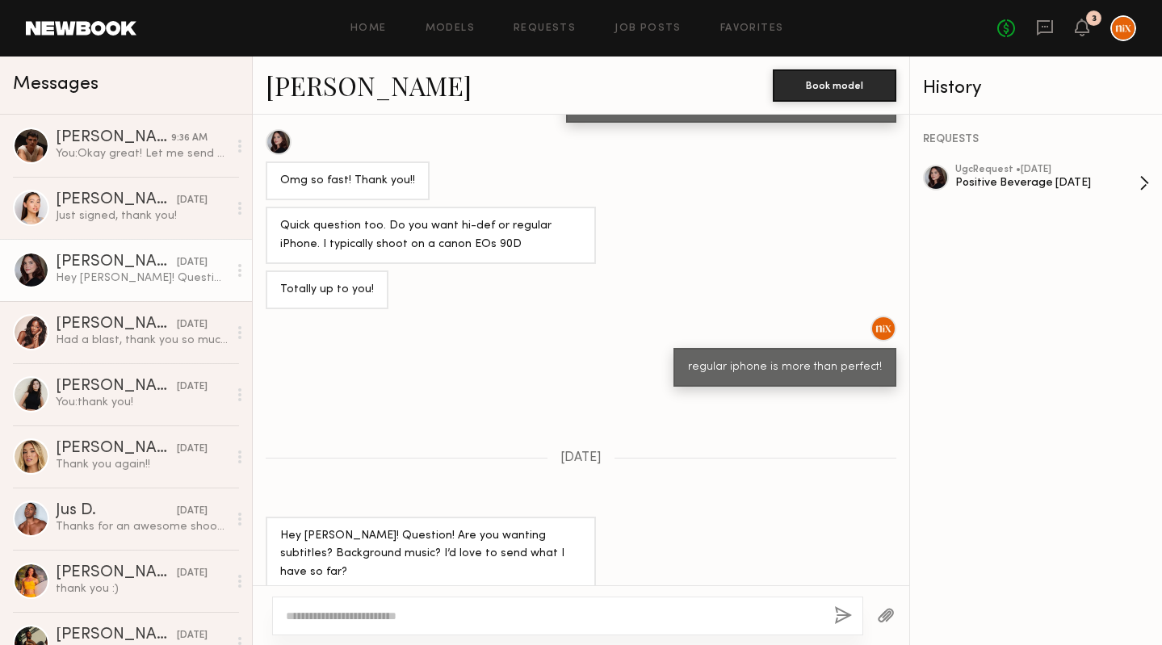
click at [1008, 195] on div "ugc Request • 08/27/2025 Positive Beverage August 2025" at bounding box center [1047, 183] width 184 height 37
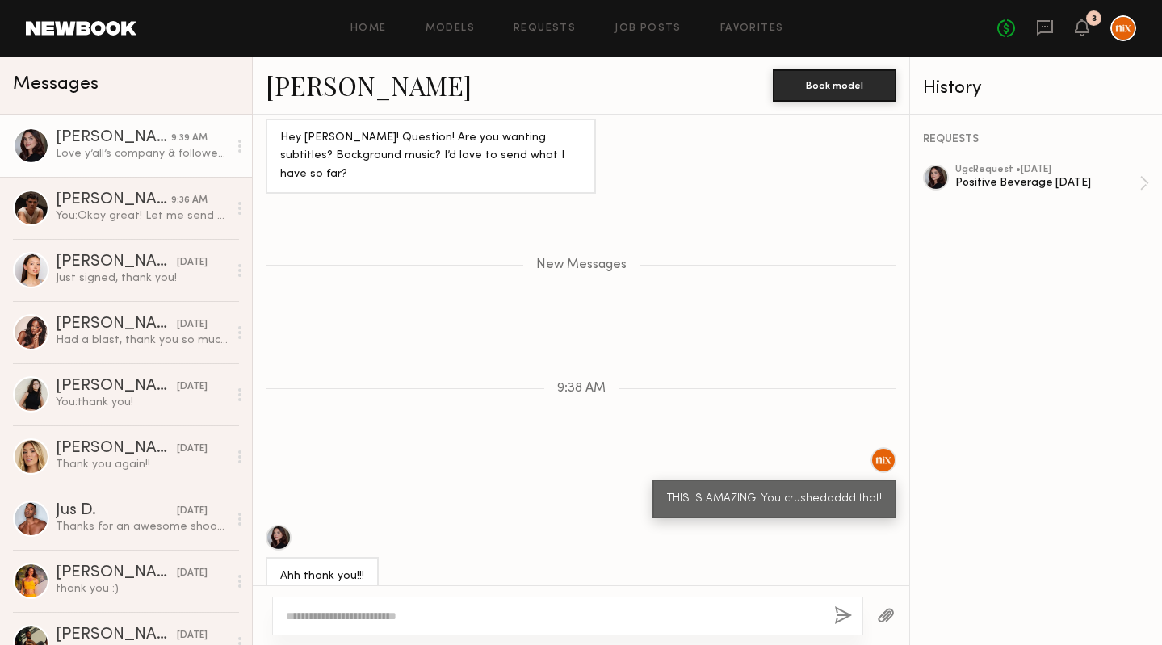
scroll to position [1269, 0]
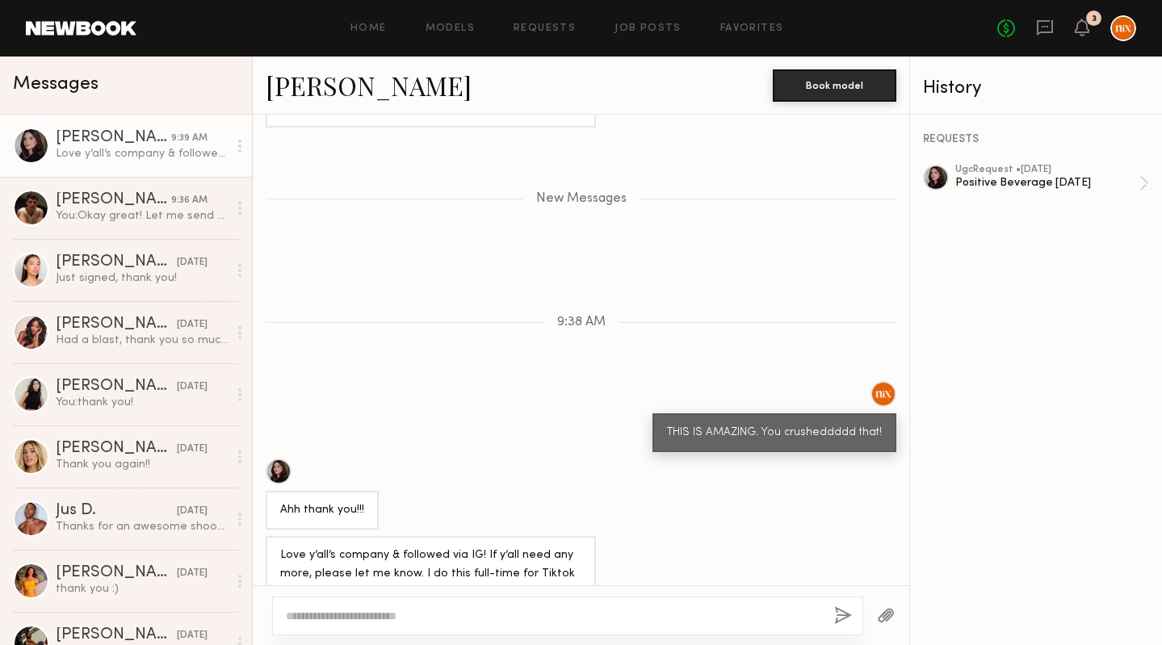
click at [438, 613] on textarea at bounding box center [553, 616] width 535 height 16
click at [451, 615] on textarea at bounding box center [553, 616] width 535 height 16
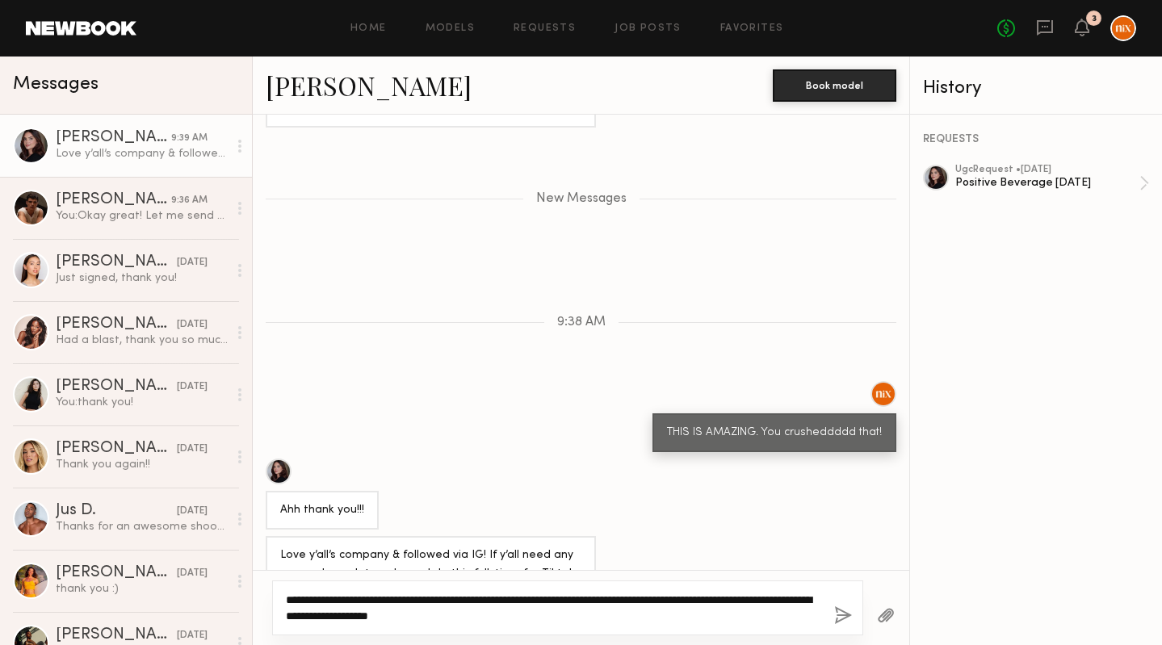
type textarea "**********"
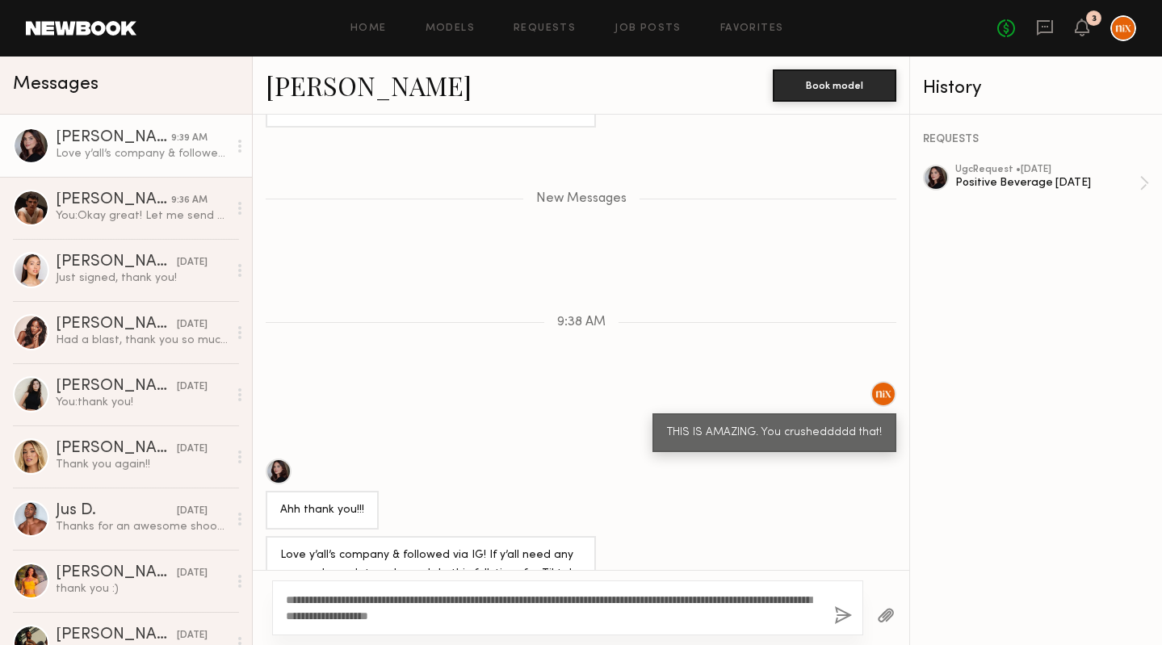
click at [845, 606] on button "button" at bounding box center [843, 616] width 18 height 20
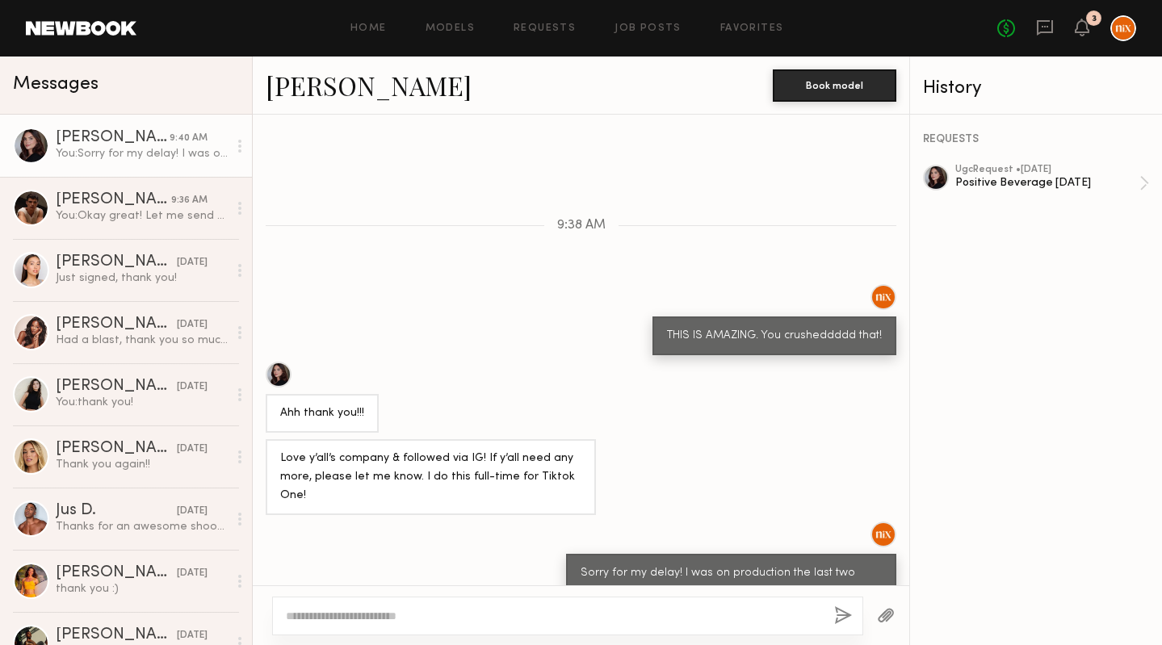
scroll to position [1428, 0]
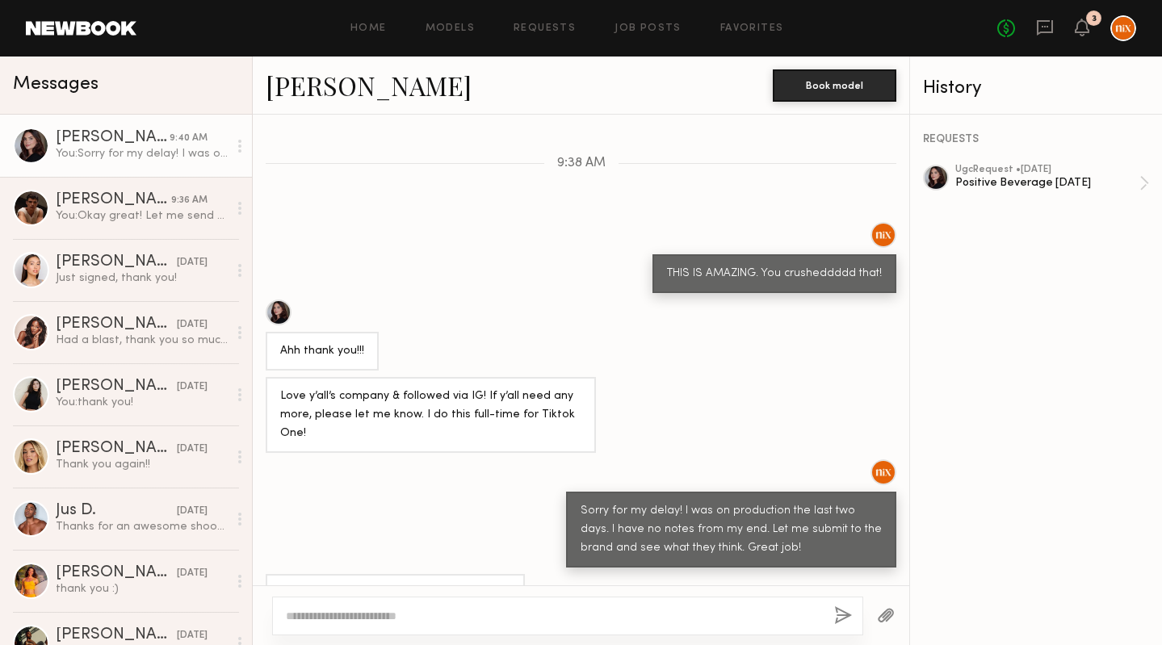
click at [501, 615] on textarea at bounding box center [553, 616] width 535 height 16
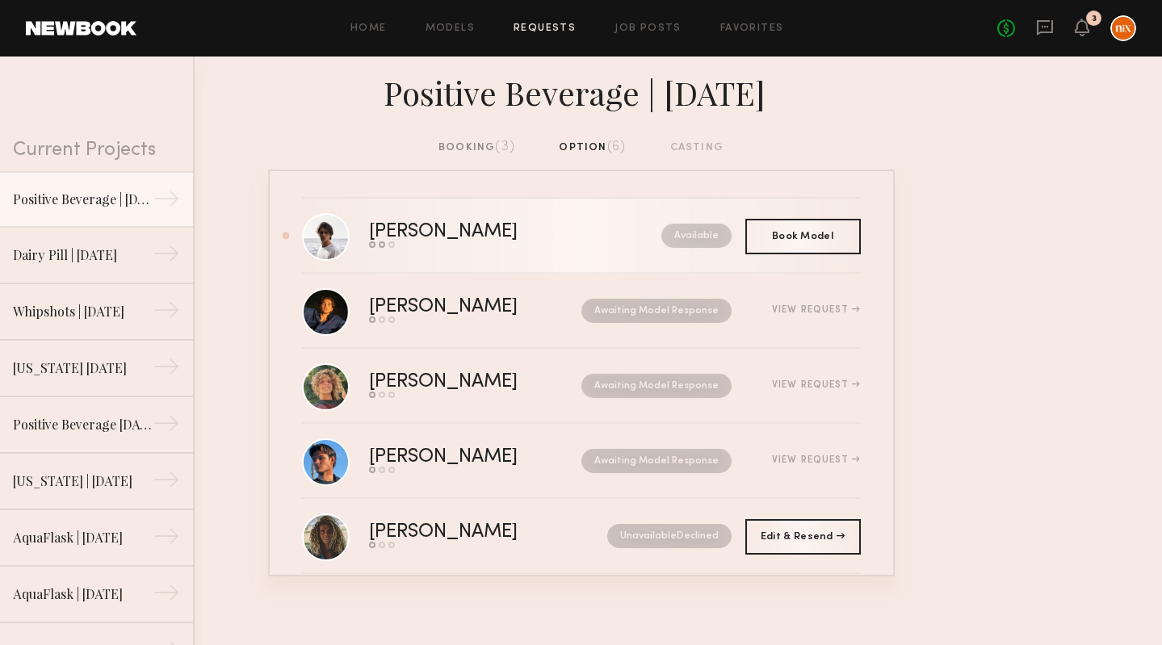
click at [438, 229] on div "Kyle S." at bounding box center [479, 232] width 220 height 19
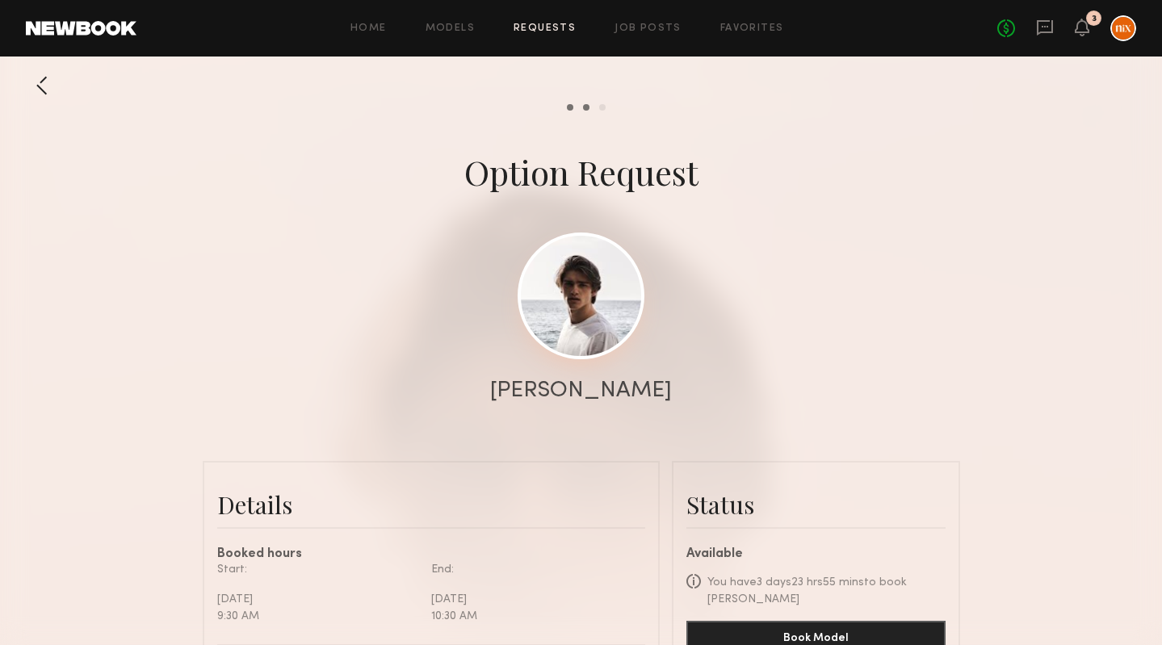
click at [602, 295] on link at bounding box center [581, 296] width 127 height 127
click at [544, 32] on link "Requests" at bounding box center [545, 28] width 62 height 10
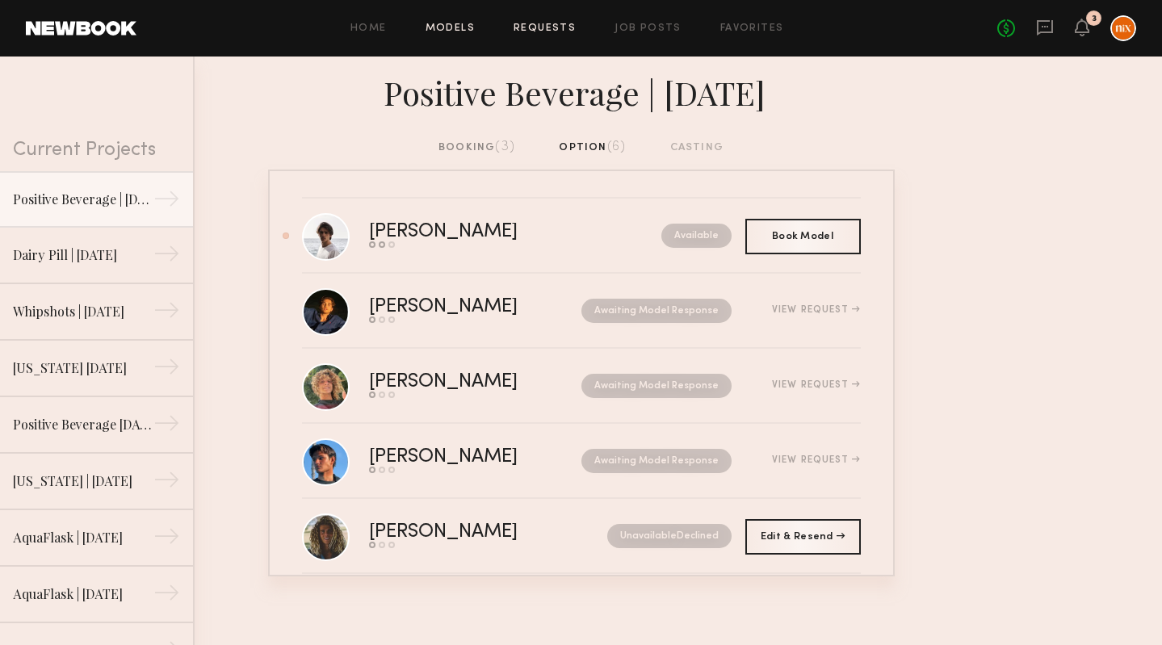
click at [464, 32] on link "Models" at bounding box center [450, 28] width 49 height 10
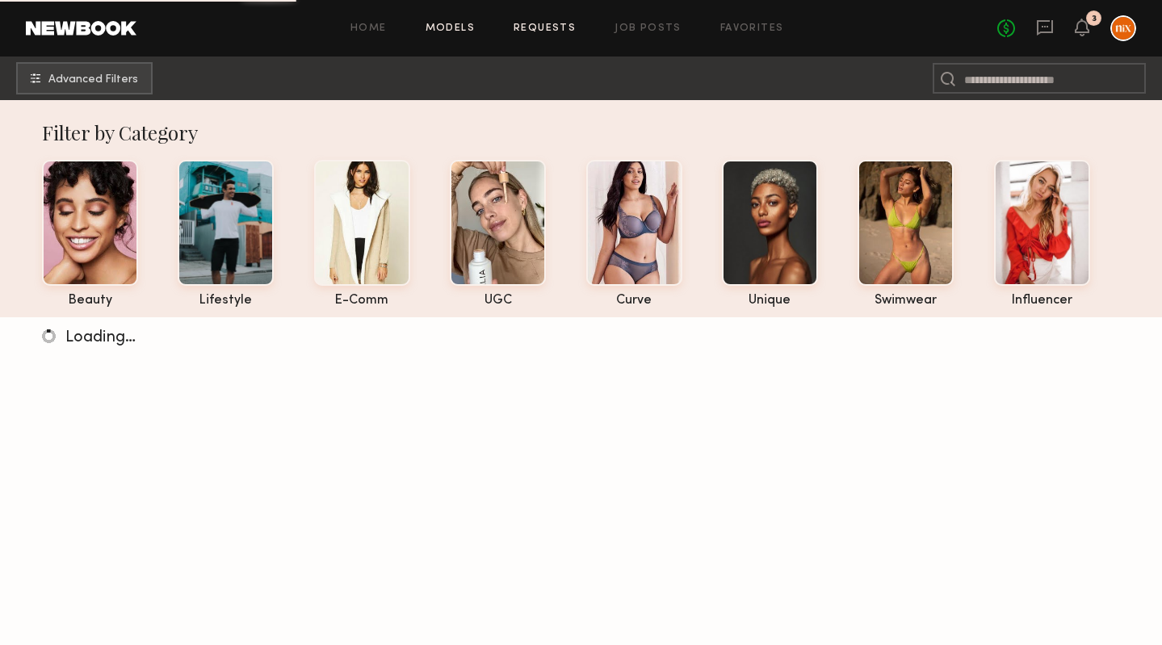
click at [530, 25] on link "Requests" at bounding box center [545, 28] width 62 height 10
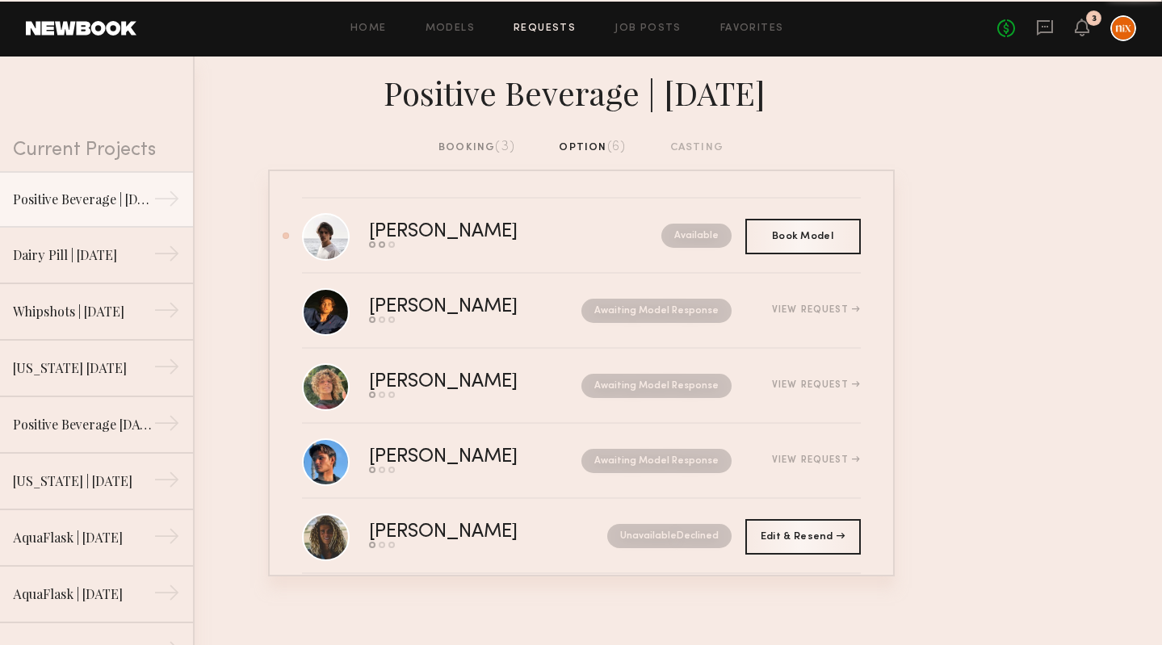
click at [469, 144] on div "booking (3)" at bounding box center [476, 148] width 77 height 18
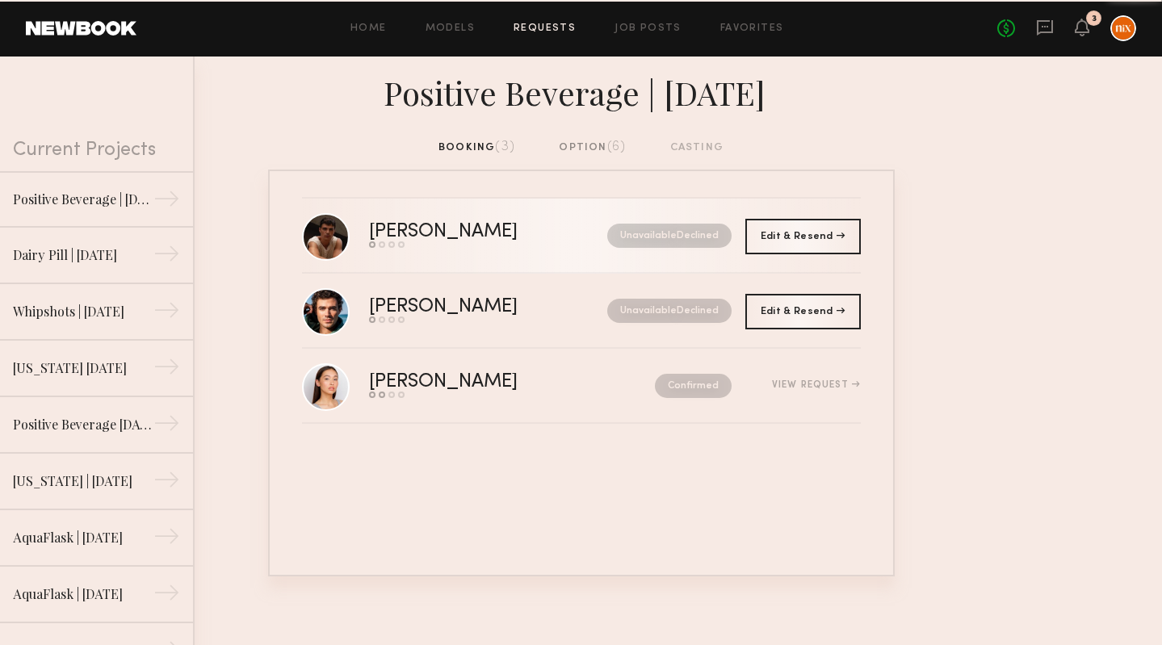
click at [426, 234] on div "Sterling R." at bounding box center [466, 232] width 194 height 19
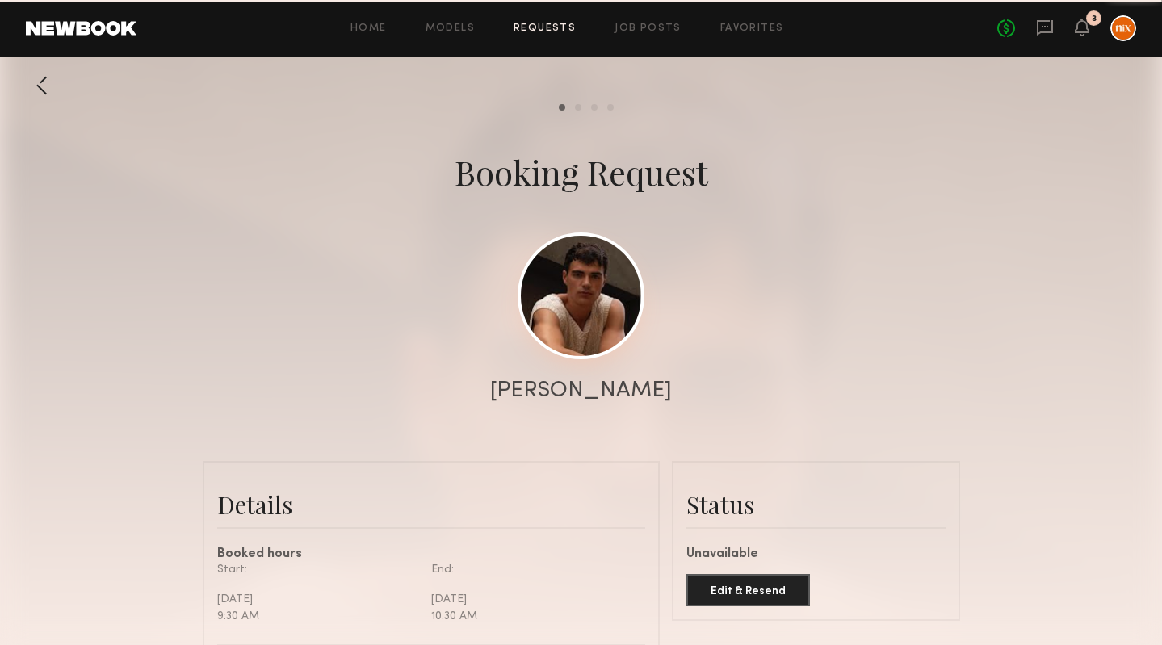
click at [559, 261] on link at bounding box center [581, 296] width 127 height 127
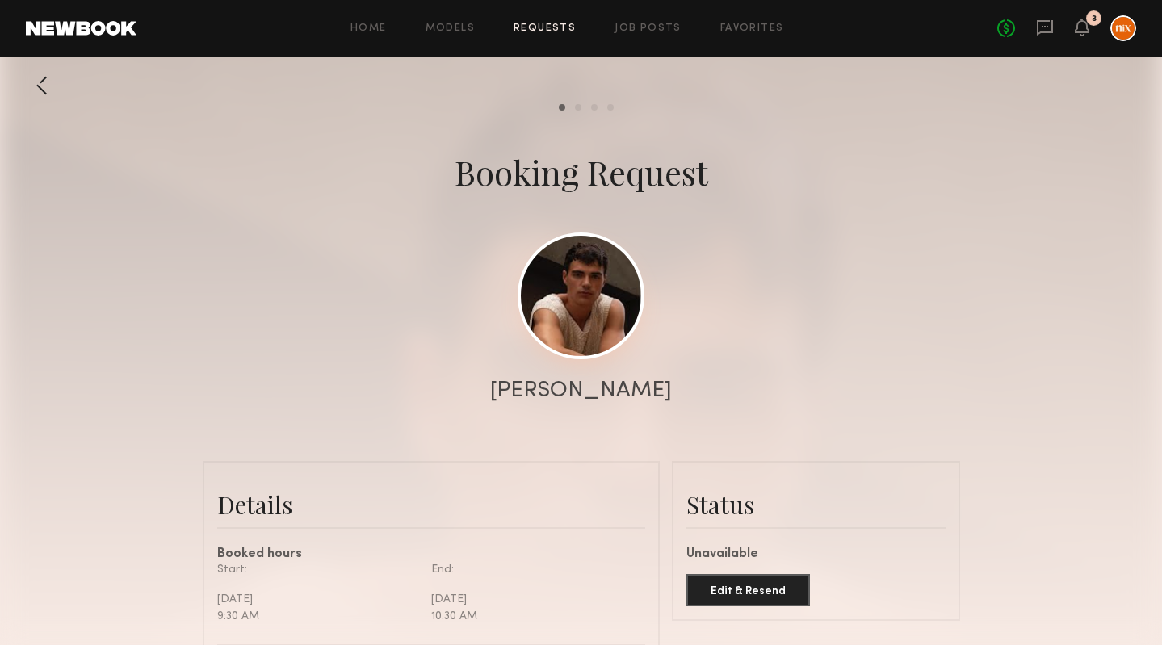
scroll to position [681, 0]
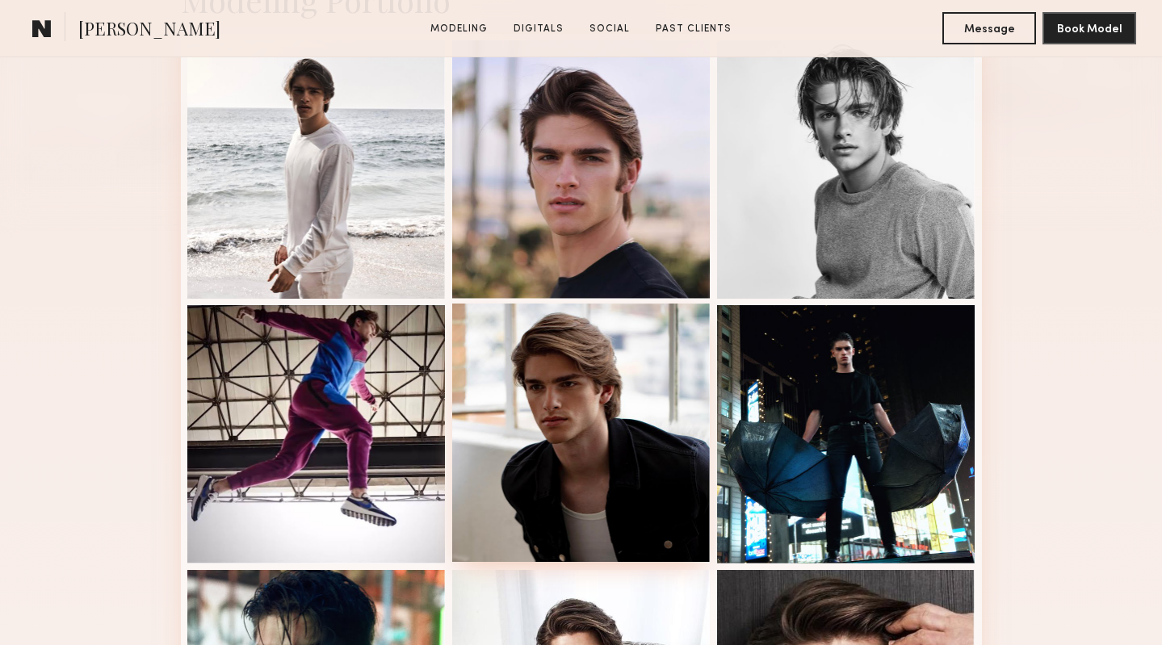
scroll to position [462, 0]
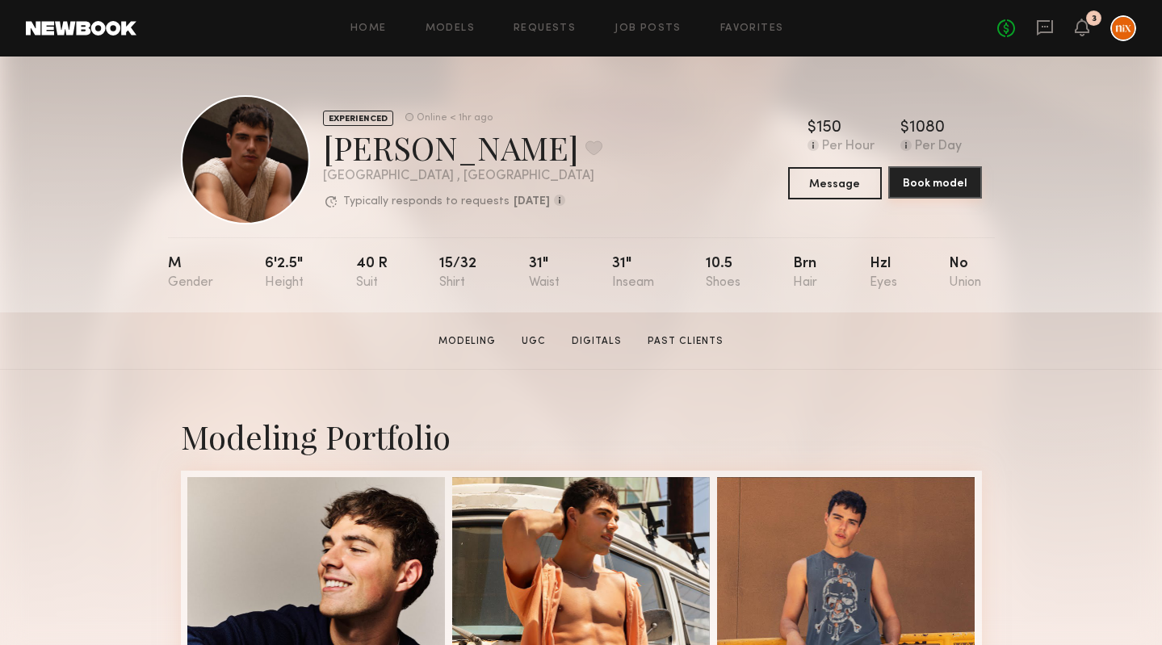
click at [960, 194] on button "Book model" at bounding box center [935, 182] width 94 height 32
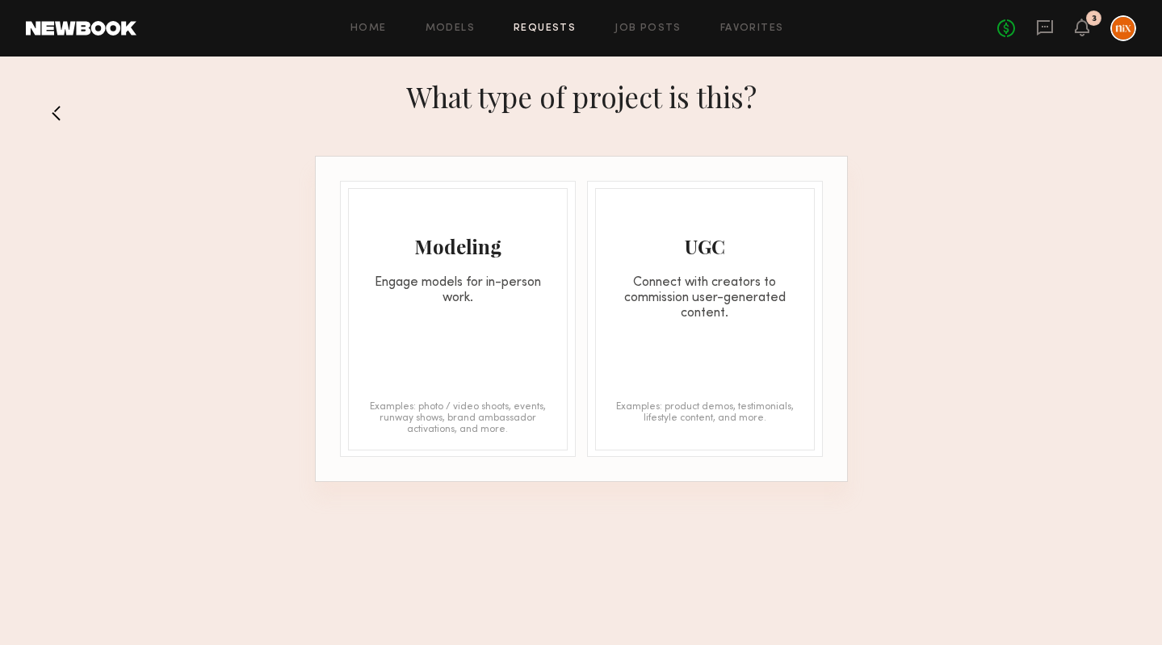
click at [494, 313] on div "Modeling Engage models for in-person work. Examples: photo / video shoots, even…" at bounding box center [458, 319] width 220 height 262
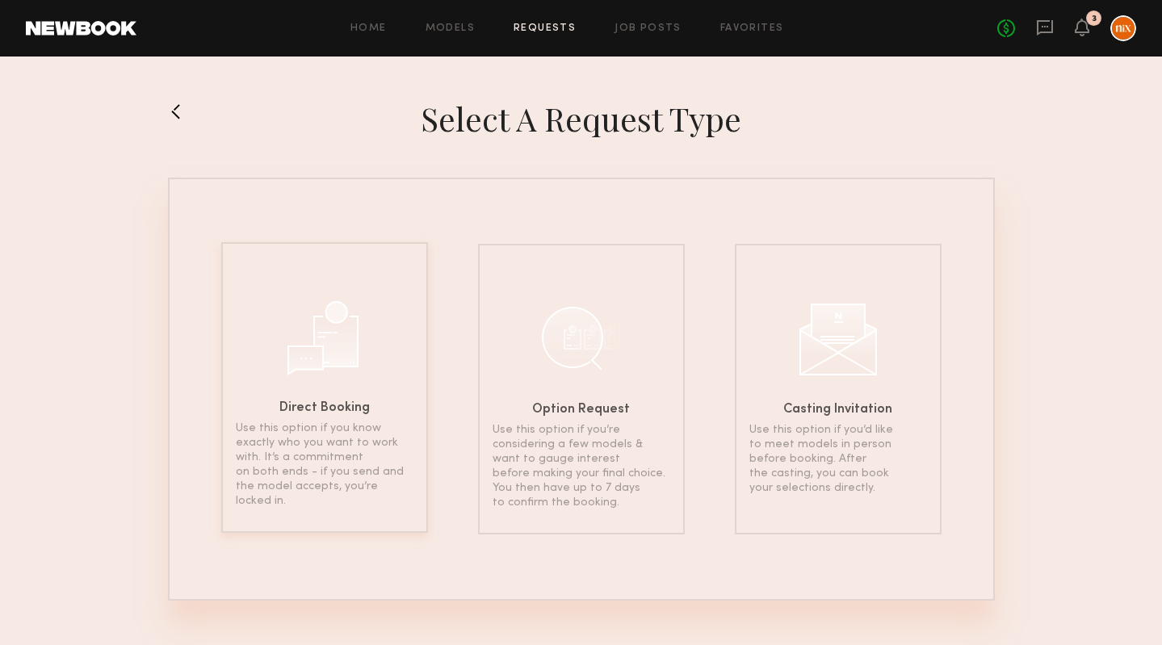
click at [317, 328] on div at bounding box center [324, 336] width 81 height 81
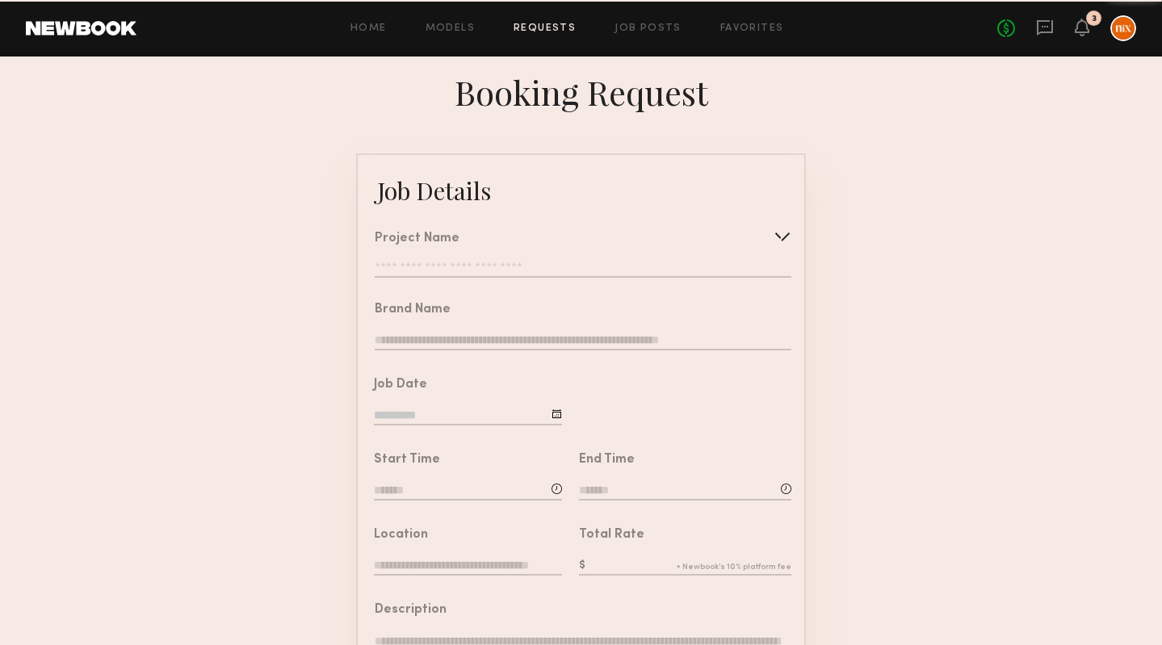
click at [476, 263] on input "text" at bounding box center [583, 270] width 417 height 16
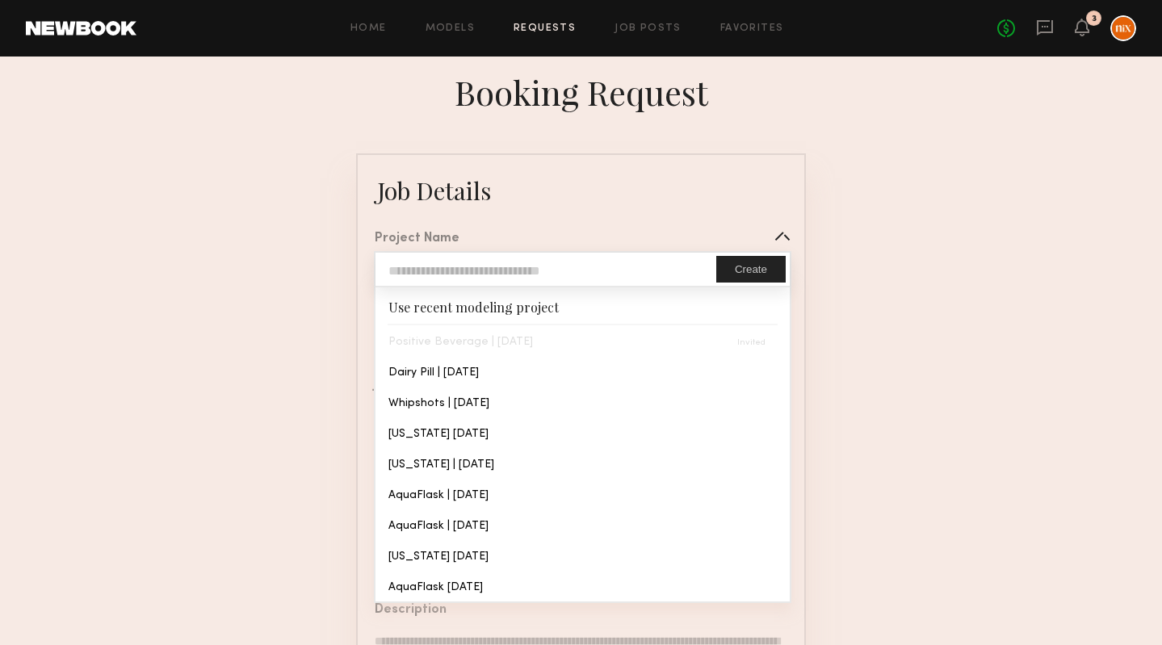
click at [467, 347] on div "Positive Beverage | [DATE]" at bounding box center [582, 340] width 414 height 31
click at [777, 238] on div at bounding box center [783, 237] width 26 height 26
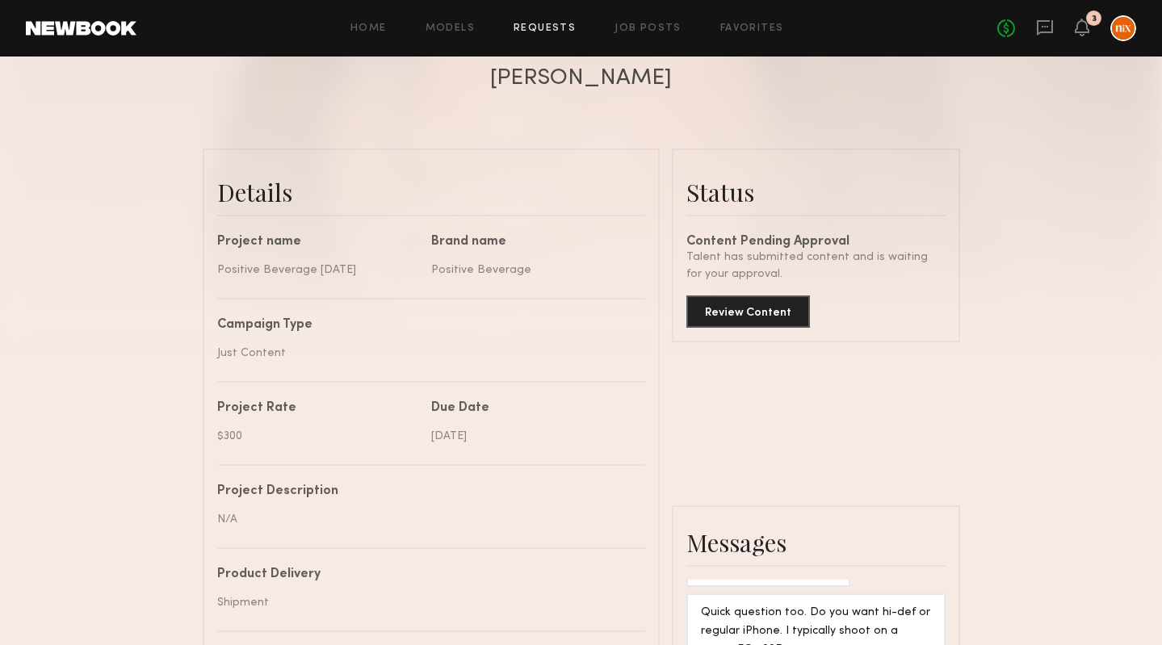
scroll to position [314, 0]
click at [757, 287] on div "Review Content" at bounding box center [815, 303] width 259 height 45
click at [756, 313] on button "Review Content" at bounding box center [748, 309] width 124 height 32
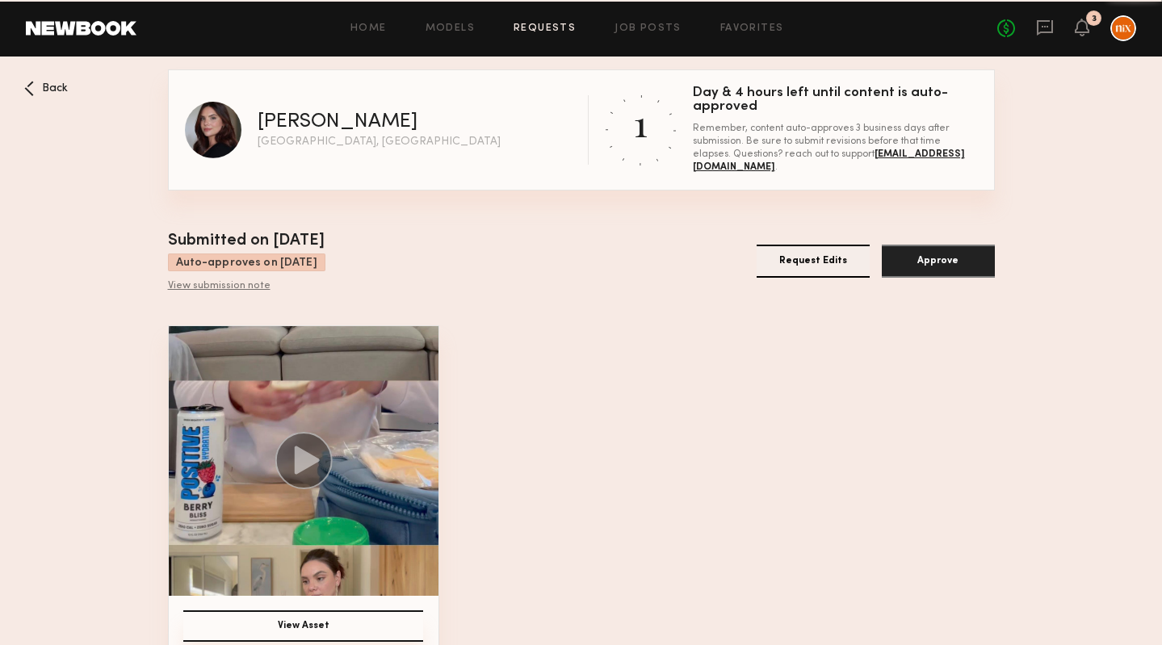
scroll to position [26, 0]
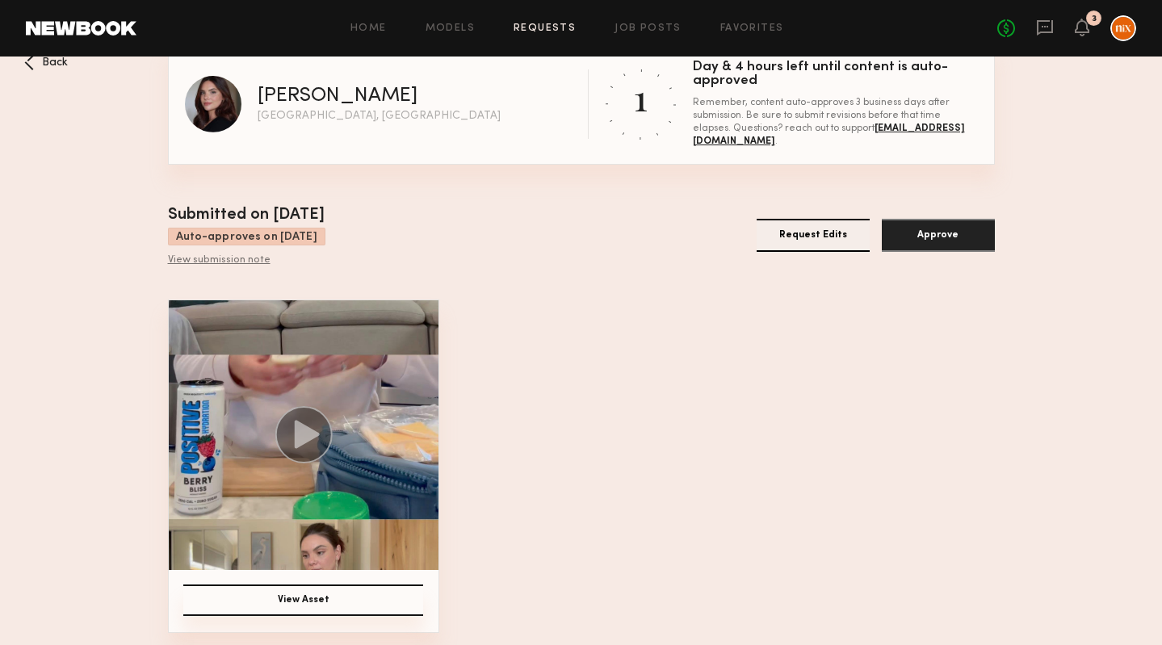
click at [305, 446] on circle at bounding box center [303, 434] width 57 height 57
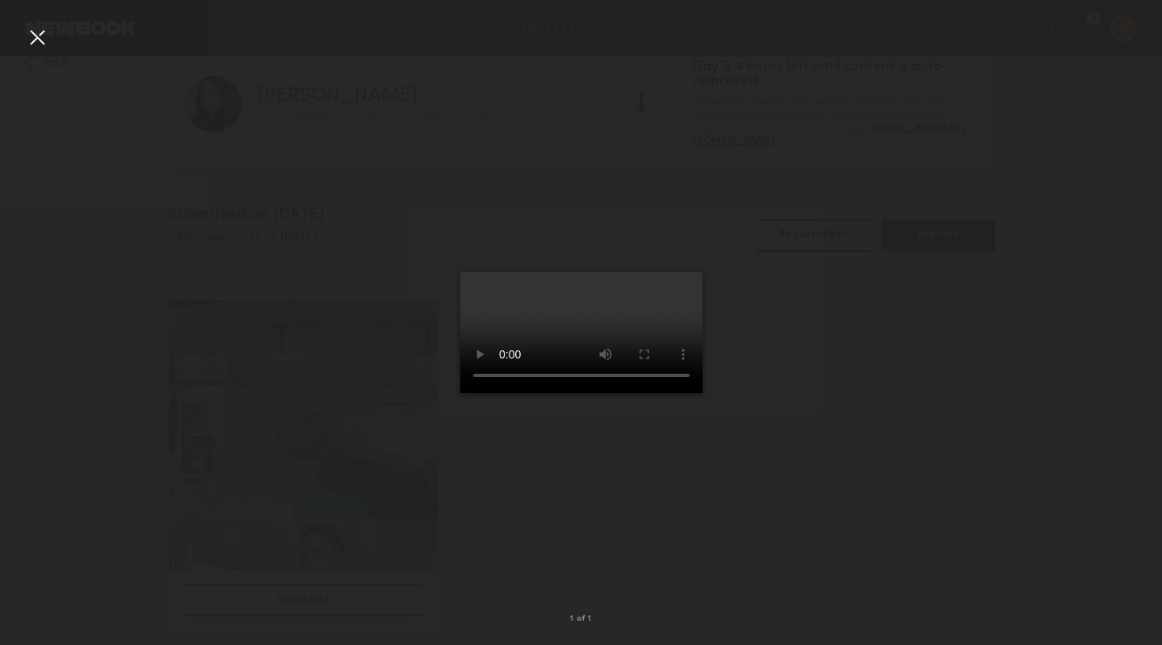
click at [36, 39] on div at bounding box center [37, 37] width 26 height 26
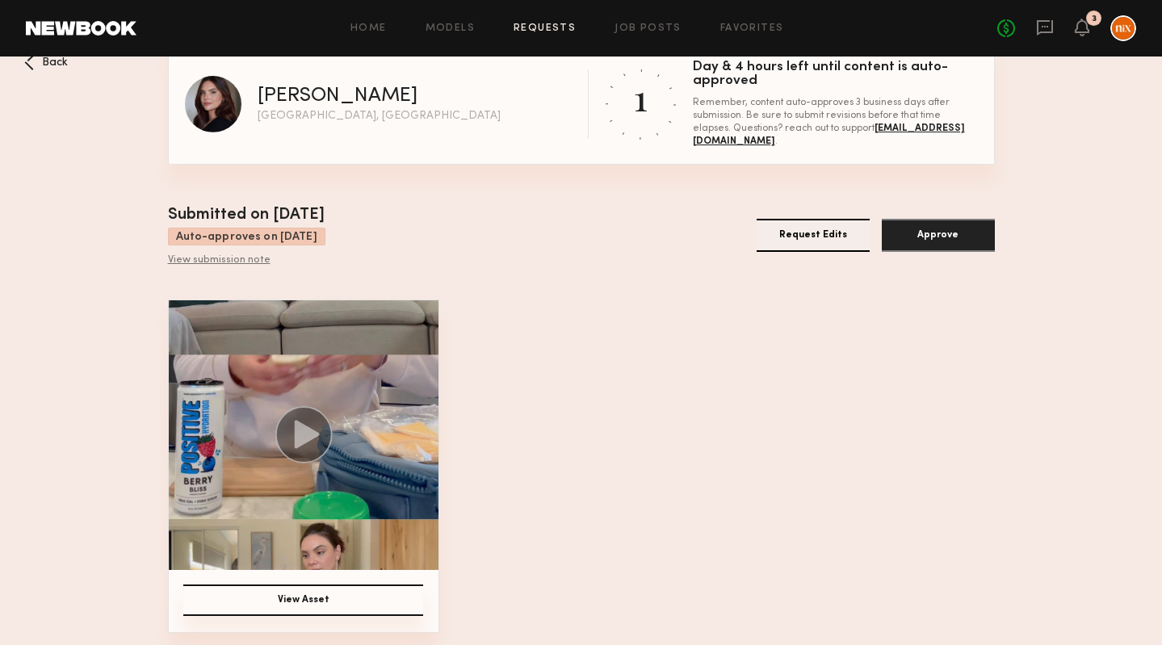
scroll to position [0, 0]
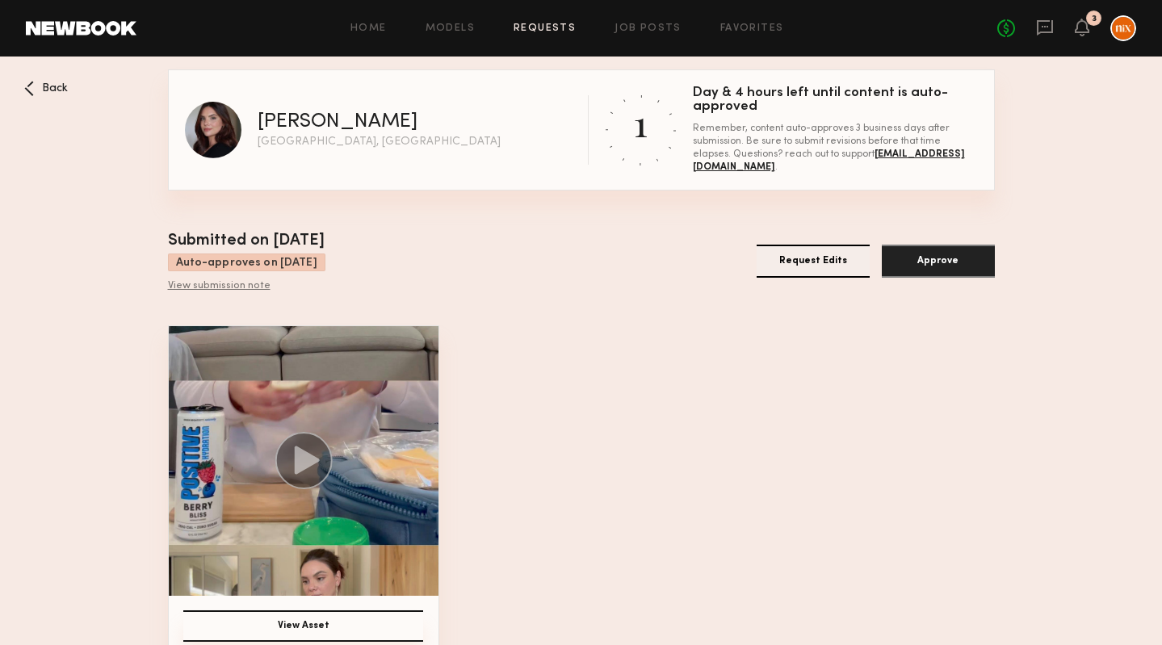
click at [941, 262] on button "Approve" at bounding box center [938, 261] width 113 height 33
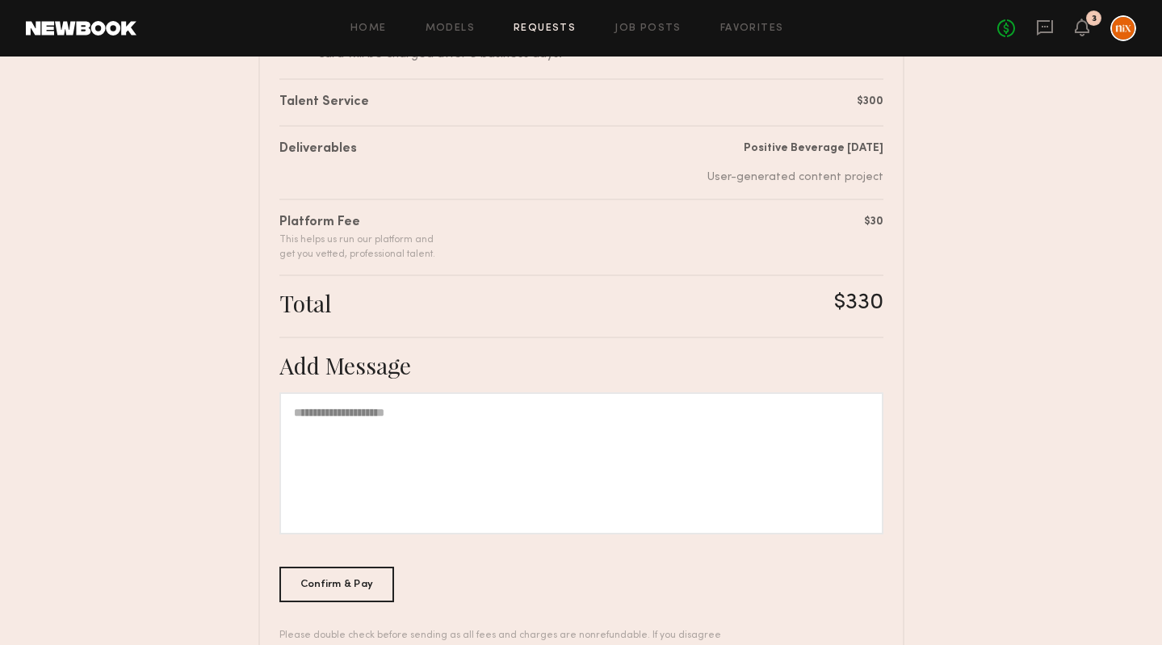
scroll to position [270, 0]
click at [343, 585] on div "Confirm & Pay" at bounding box center [336, 582] width 115 height 36
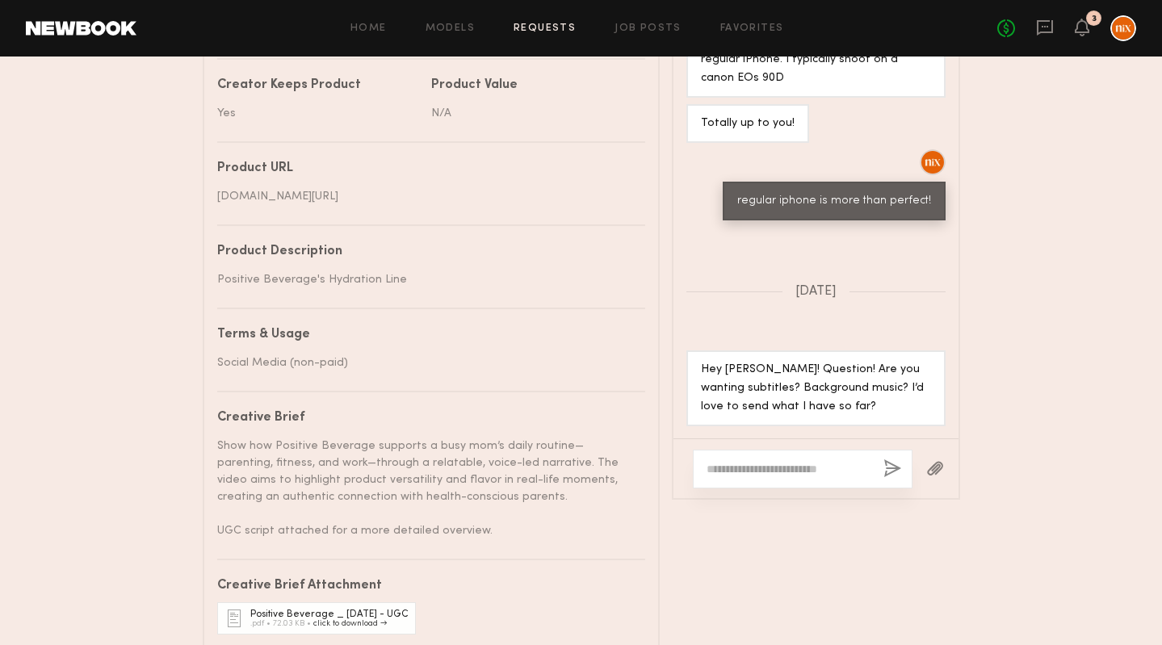
scroll to position [887, 0]
click at [836, 474] on textarea at bounding box center [789, 467] width 164 height 16
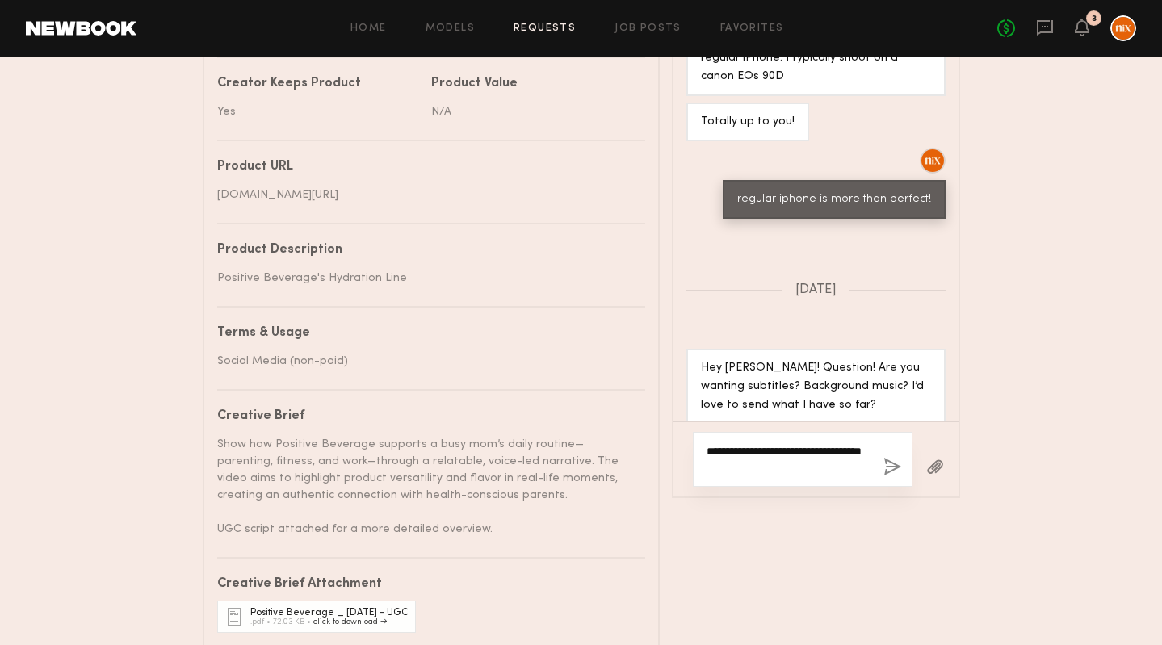
type textarea "**********"
click at [896, 468] on button "button" at bounding box center [892, 468] width 18 height 20
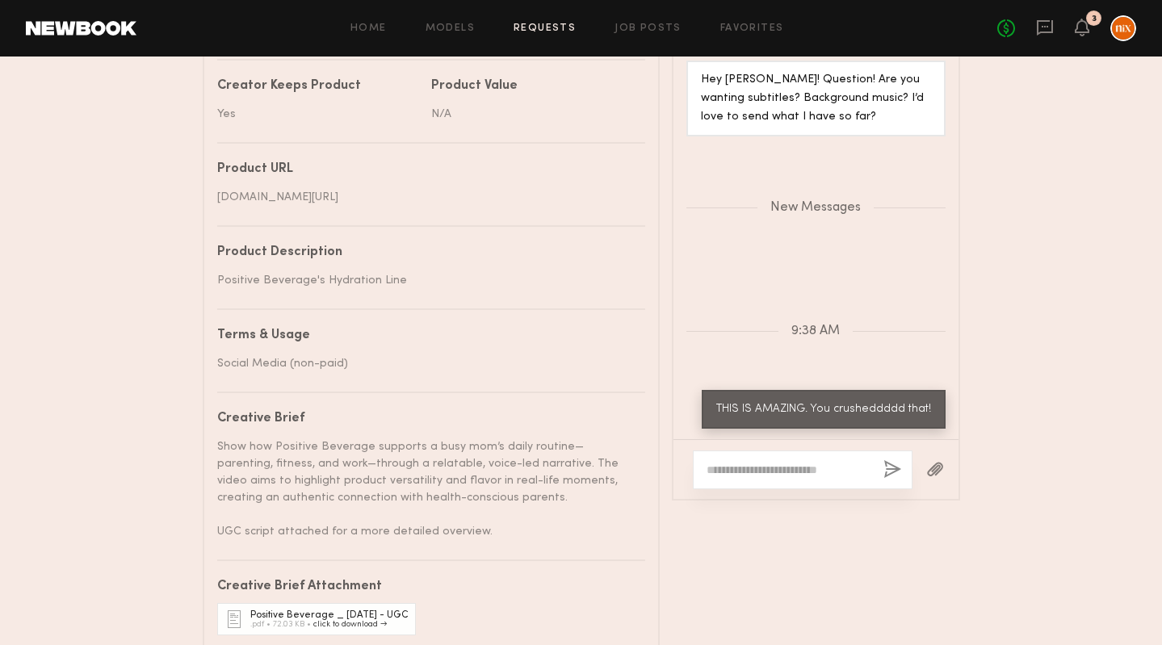
scroll to position [895, 0]
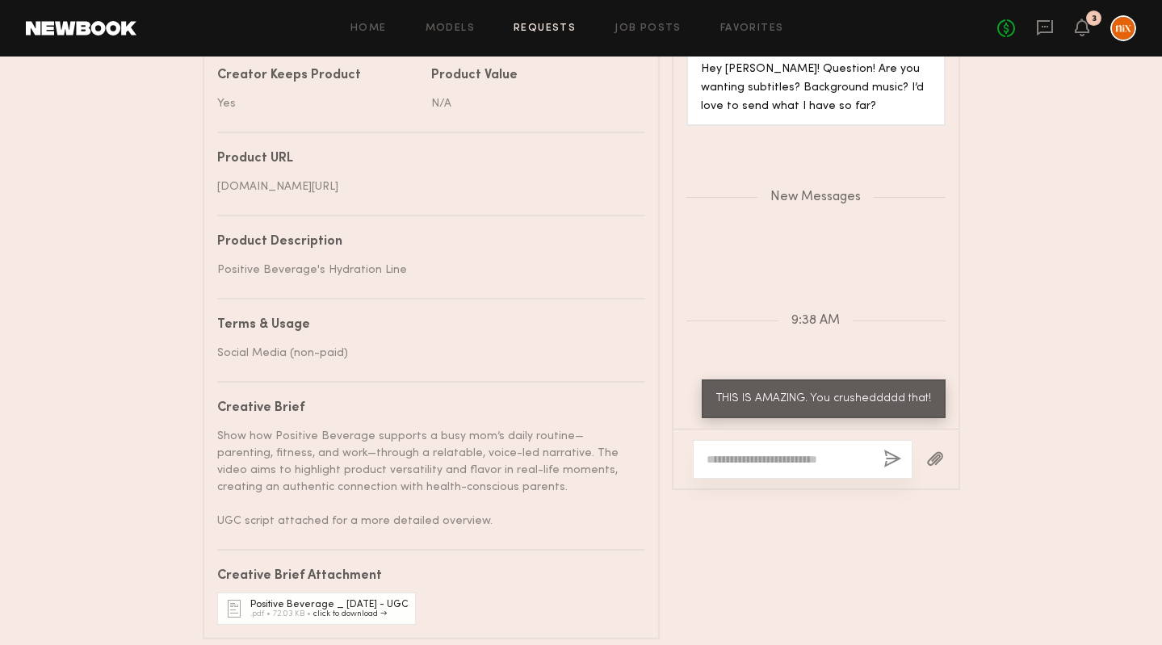
click at [811, 457] on textarea at bounding box center [789, 459] width 164 height 16
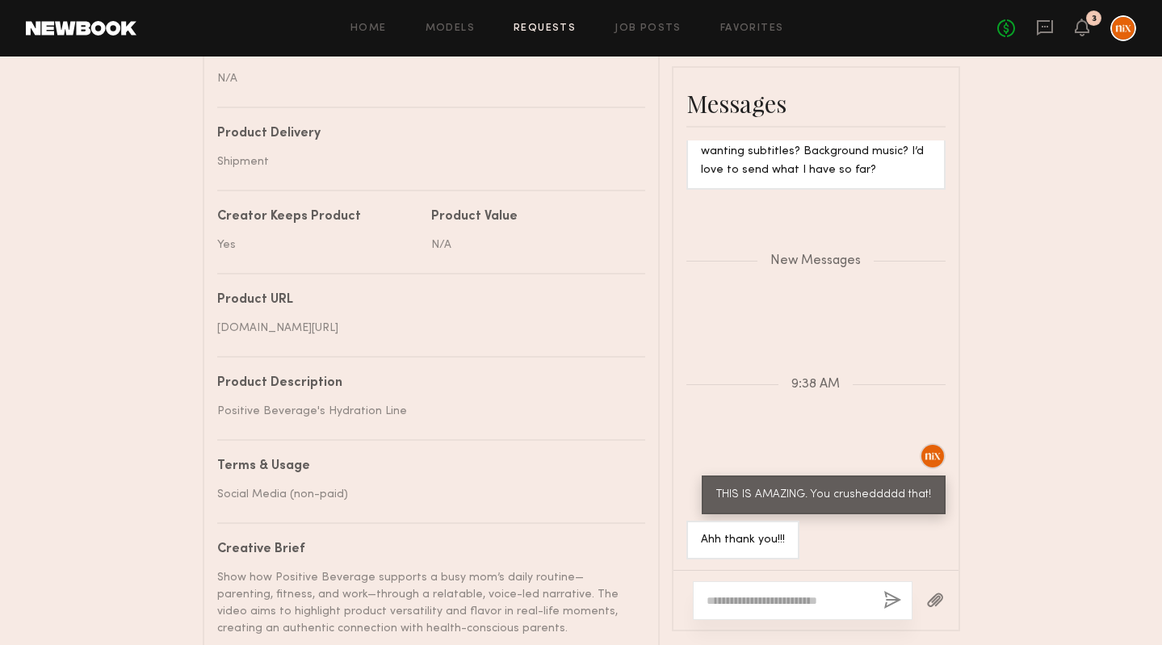
scroll to position [754, 0]
click at [784, 600] on textarea at bounding box center [789, 600] width 164 height 16
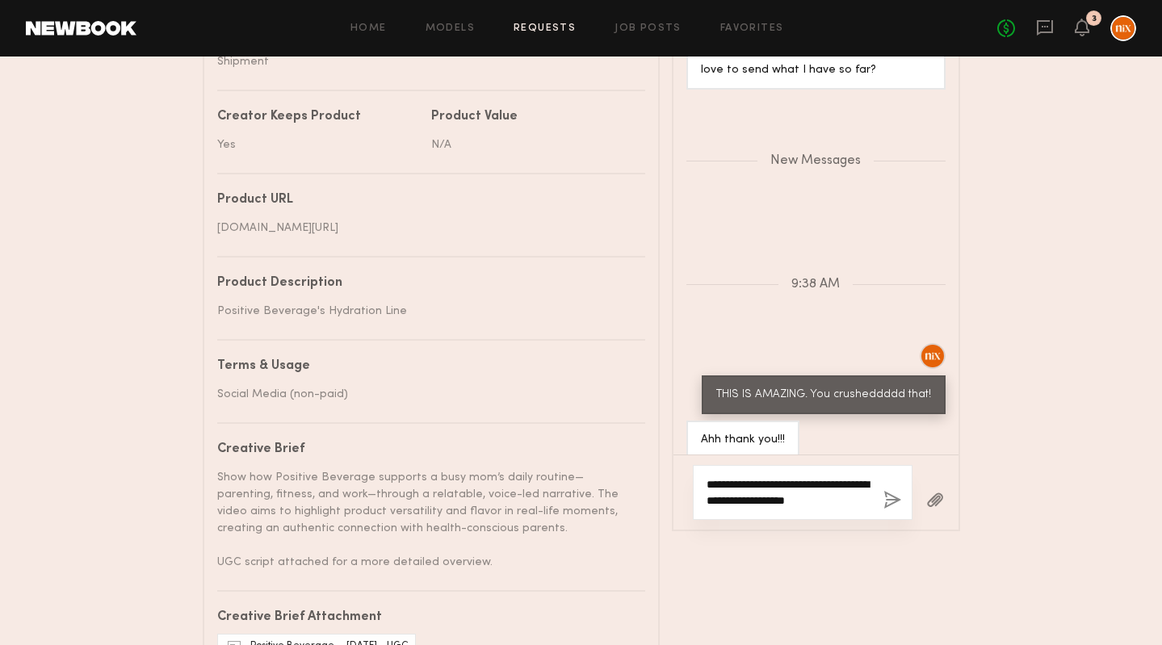
scroll to position [967, 0]
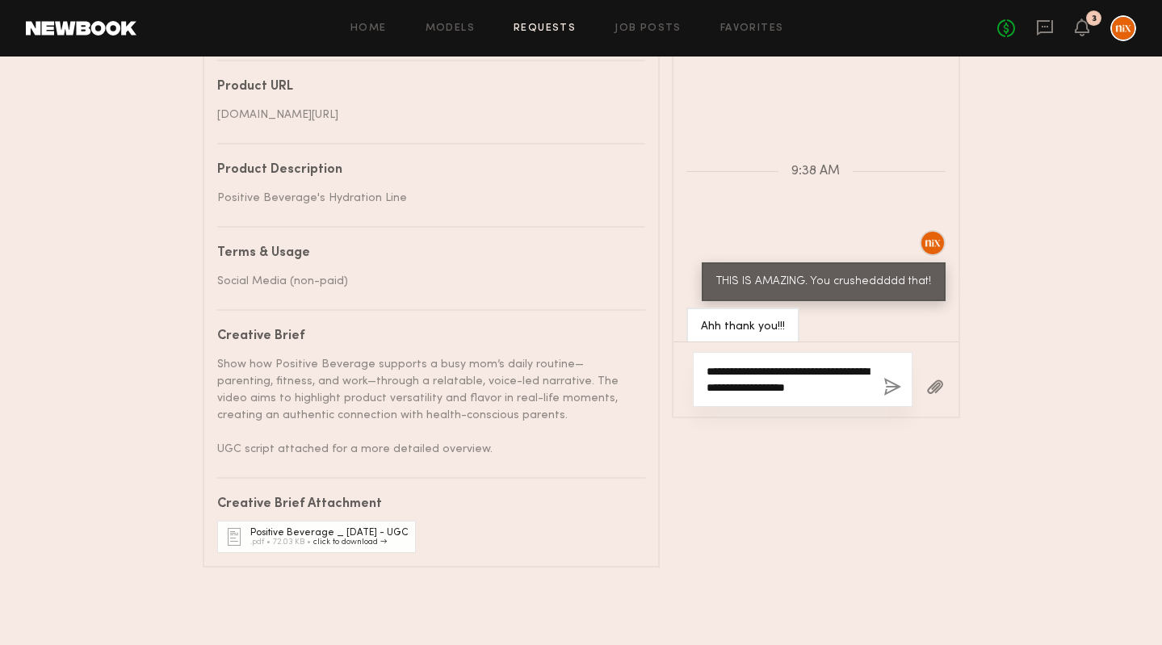
type textarea "**********"
click at [366, 529] on div "Positive Beverage _ [DATE] - UGC" at bounding box center [329, 533] width 158 height 10
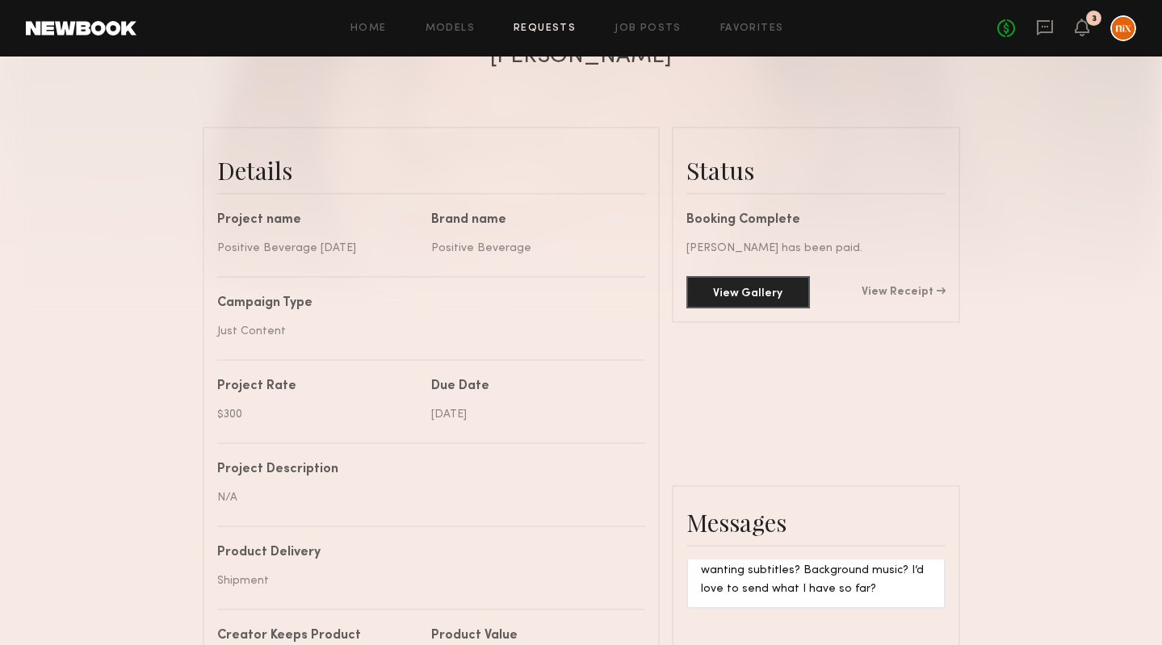
scroll to position [160, 0]
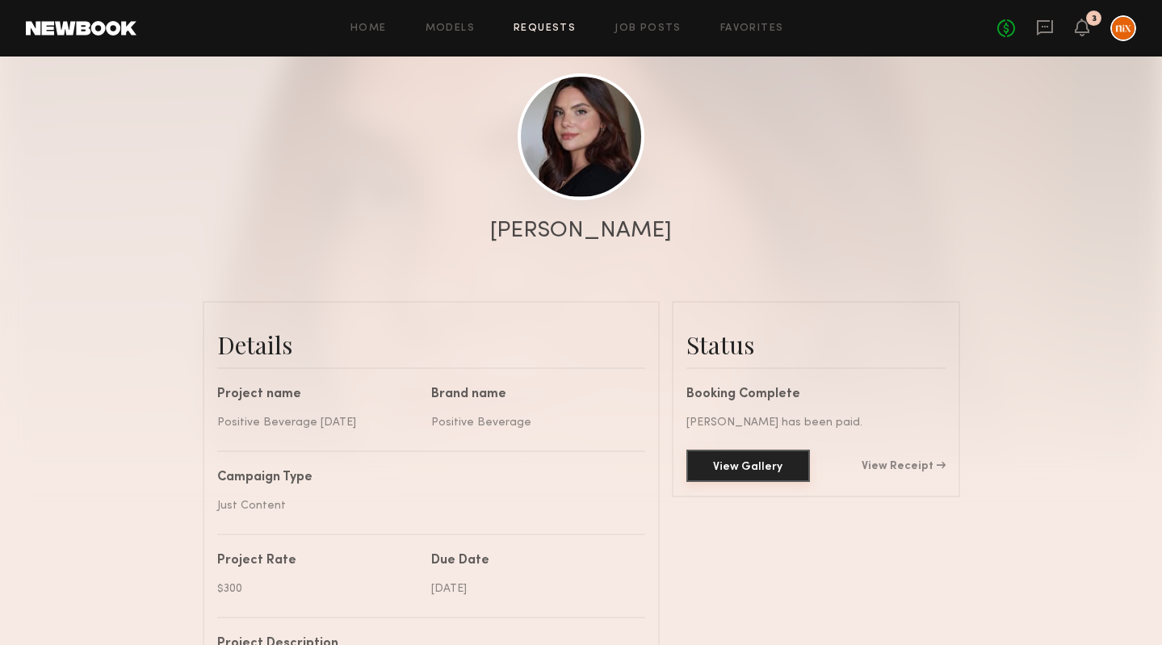
click at [777, 471] on button "View Gallery" at bounding box center [748, 466] width 124 height 32
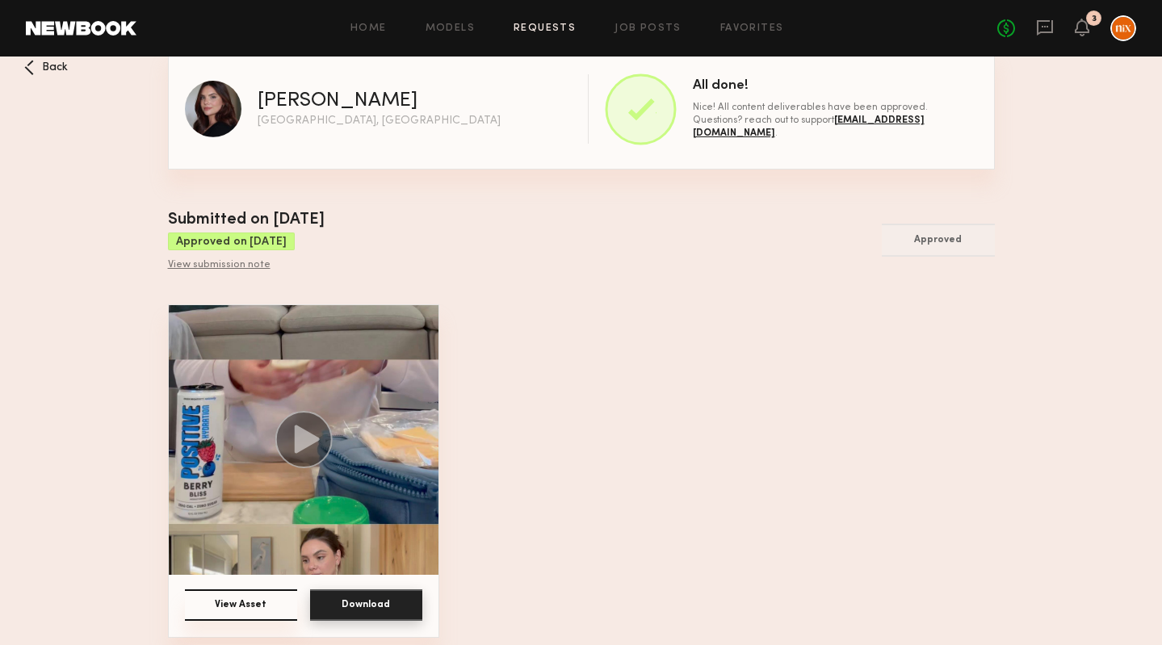
scroll to position [26, 0]
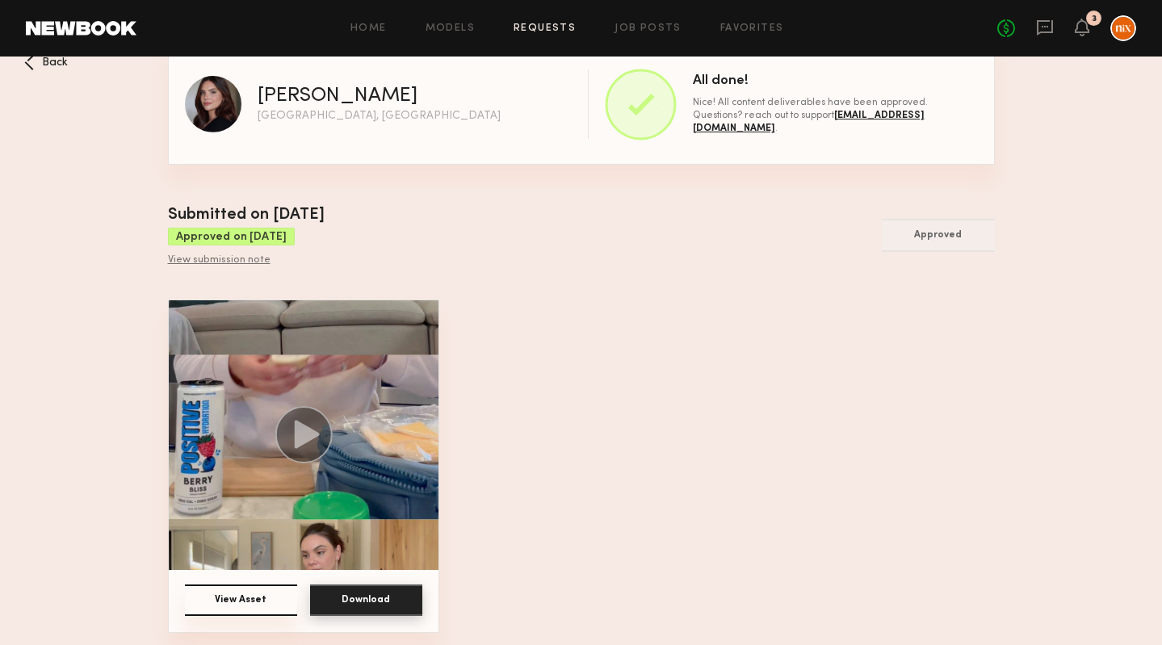
click at [373, 582] on div "View Asset Download" at bounding box center [303, 466] width 271 height 333
click at [373, 594] on button "Download" at bounding box center [366, 600] width 112 height 31
